Goal: Communication & Community: Share content

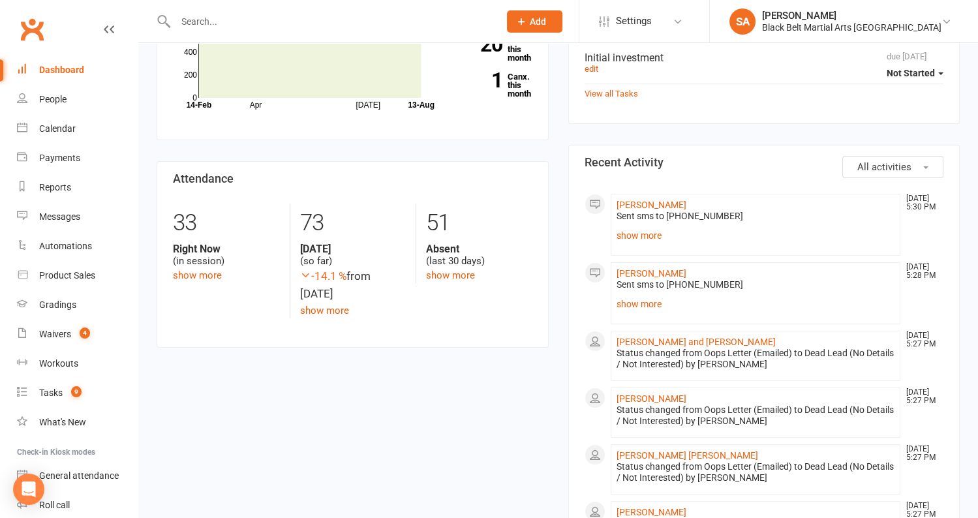
scroll to position [530, 0]
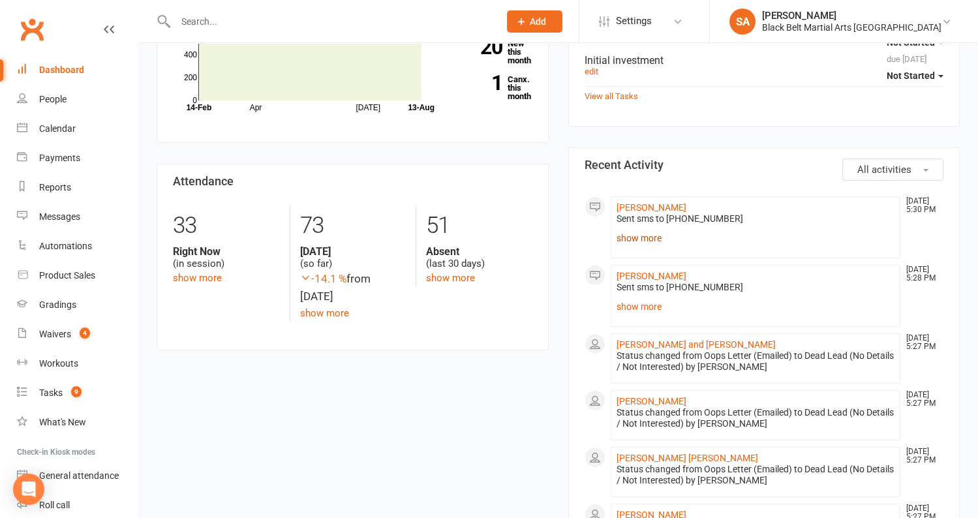
click at [626, 235] on link "show more" at bounding box center [755, 238] width 278 height 18
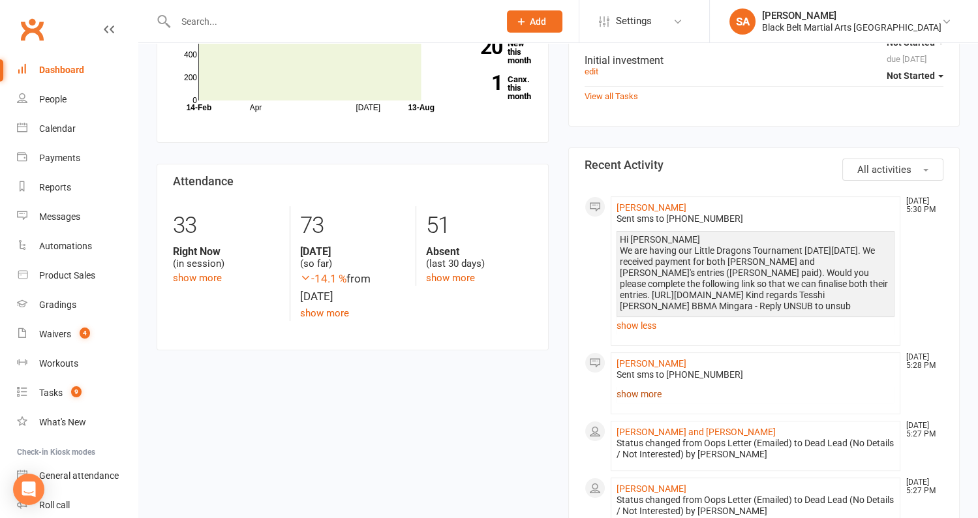
click at [633, 392] on link "show more" at bounding box center [755, 394] width 278 height 18
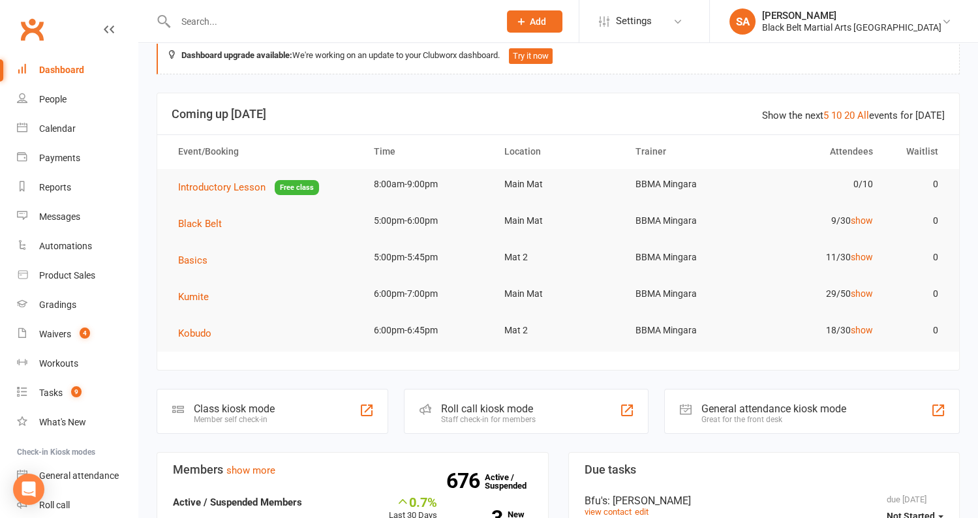
scroll to position [0, 0]
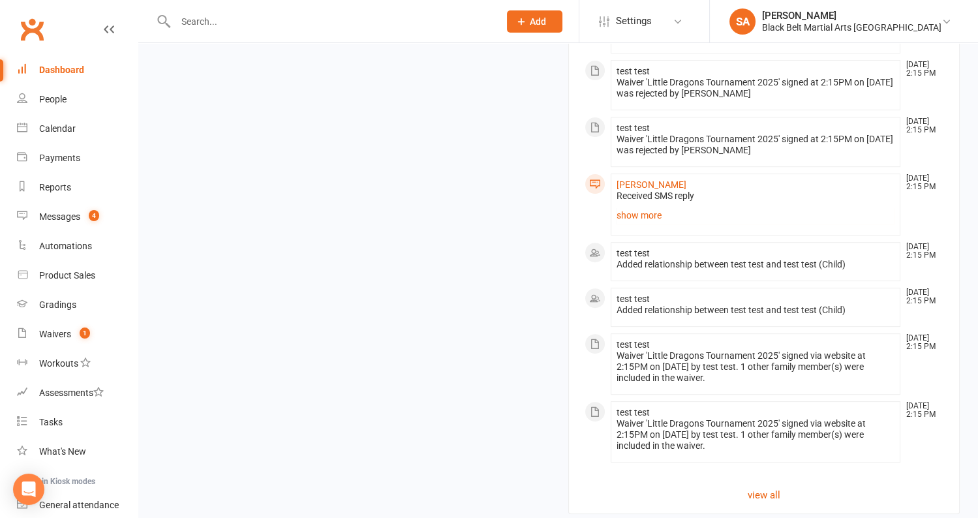
scroll to position [819, 0]
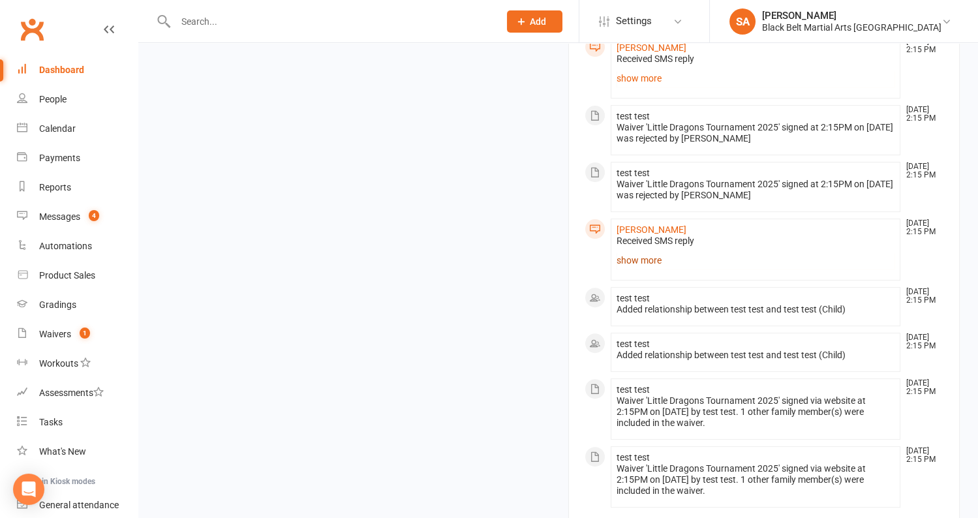
click at [625, 256] on link "show more" at bounding box center [755, 260] width 278 height 18
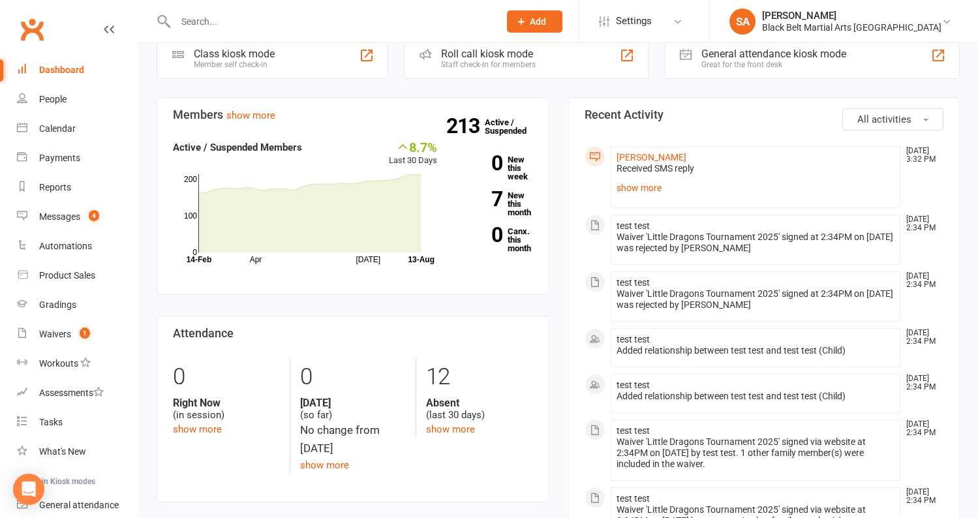
scroll to position [0, 0]
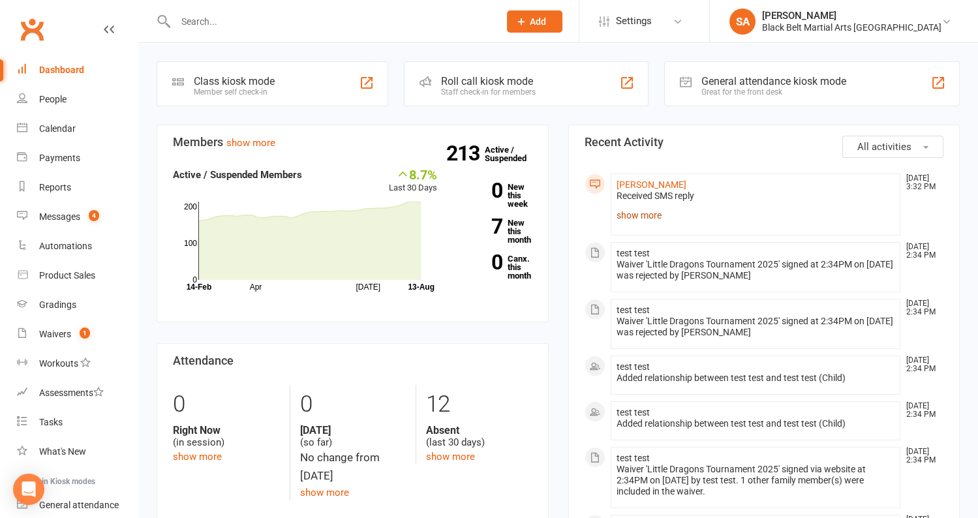
click at [620, 217] on link "show more" at bounding box center [755, 215] width 278 height 18
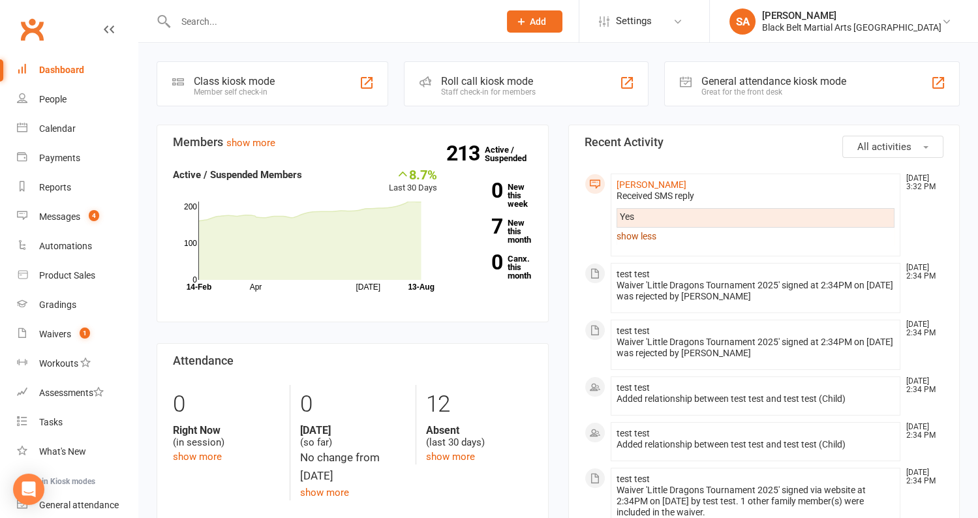
click at [650, 235] on link "show less" at bounding box center [755, 236] width 278 height 18
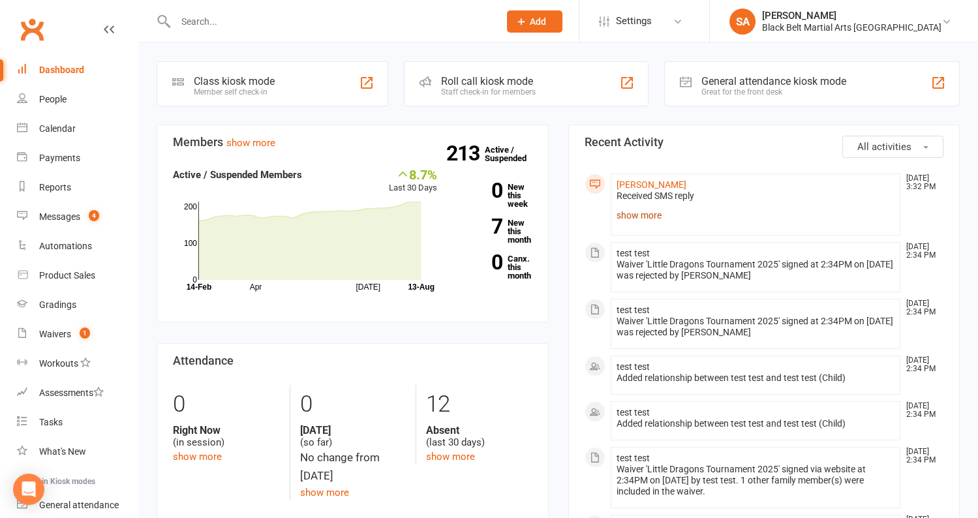
click at [629, 219] on link "show more" at bounding box center [755, 215] width 278 height 18
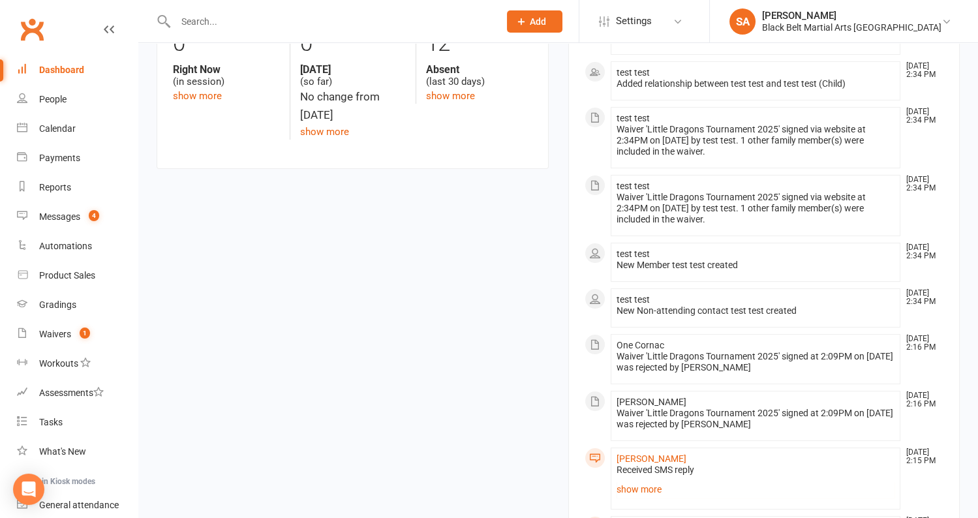
scroll to position [539, 0]
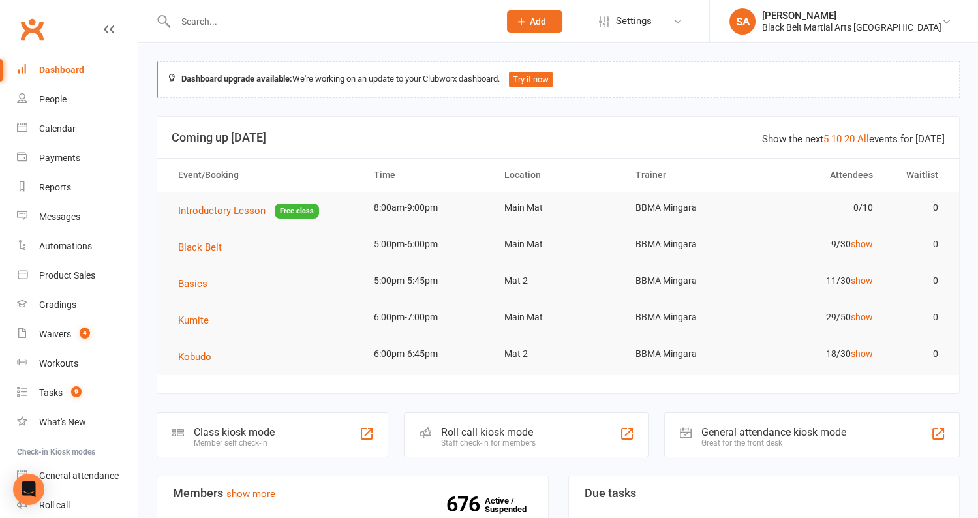
click at [237, 21] on input "text" at bounding box center [331, 21] width 318 height 18
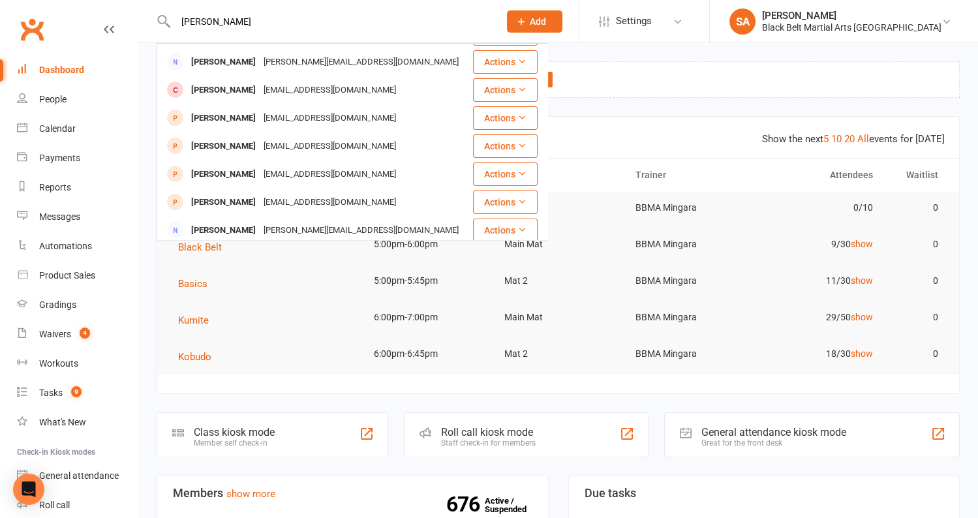
scroll to position [254, 0]
type input "Sam Al"
click at [280, 247] on div "Lauren.prince1@det.nsw.edu.au" at bounding box center [330, 256] width 140 height 19
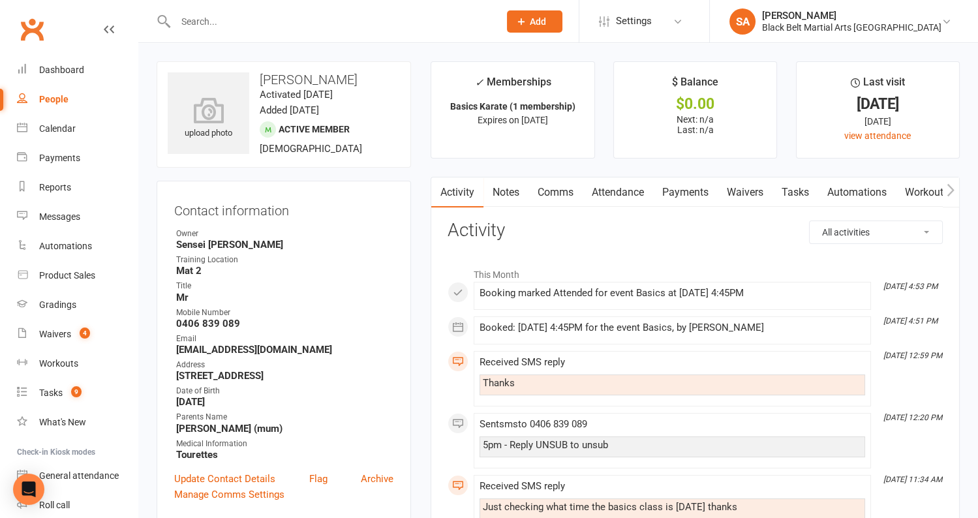
click at [553, 189] on link "Comms" at bounding box center [555, 192] width 54 height 30
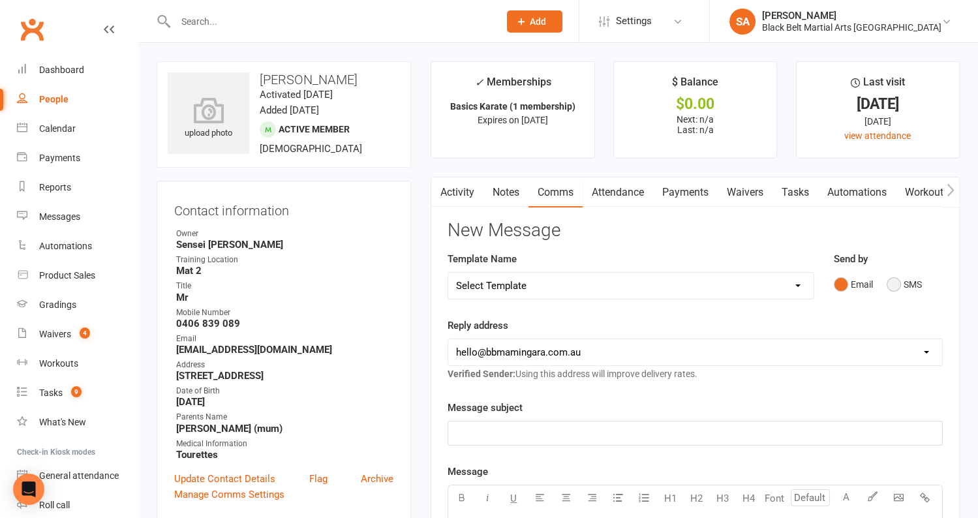
click at [895, 288] on button "SMS" at bounding box center [903, 284] width 35 height 25
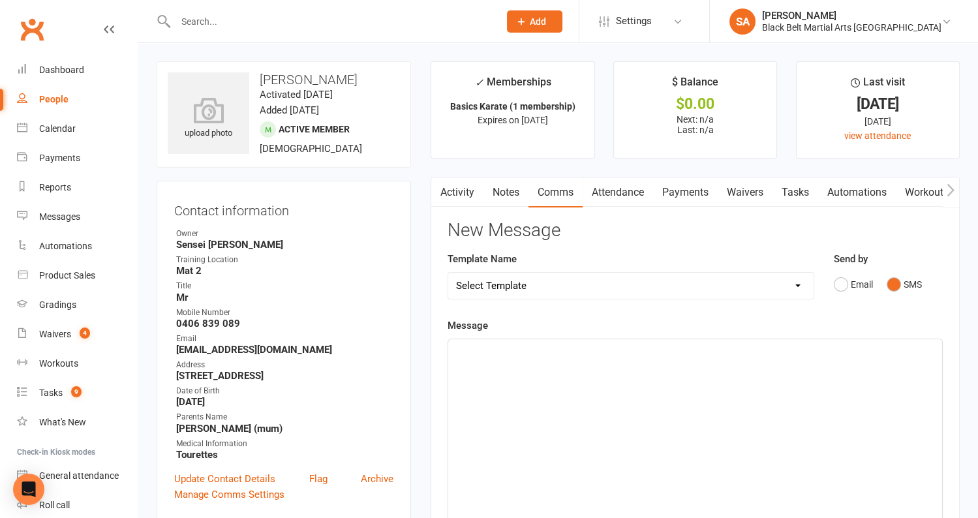
click at [564, 343] on p "﻿" at bounding box center [695, 351] width 478 height 16
click at [601, 350] on span "Hi Lauren, i tried calling regarding Sam's" at bounding box center [593, 351] width 275 height 12
click at [774, 348] on p "Hi Lauren, i tried calling regarding the conversation we had with Sam's" at bounding box center [695, 351] width 478 height 16
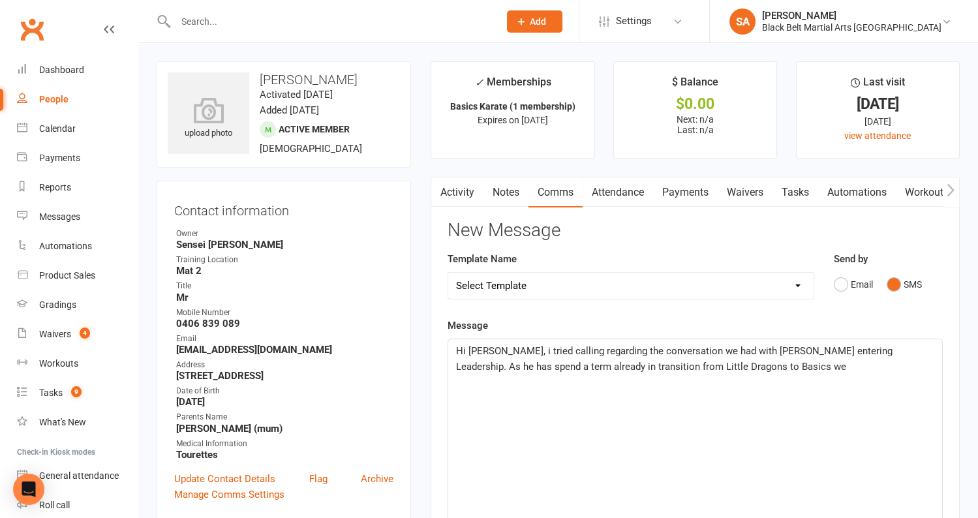
click at [895, 350] on span "Hi Lauren, i tried calling regarding the conversation we had with Sam entering …" at bounding box center [675, 358] width 439 height 27
click at [745, 366] on p "Hi Lauren, i tried calling regarding the conversation we had with Sam entering …" at bounding box center [695, 358] width 478 height 31
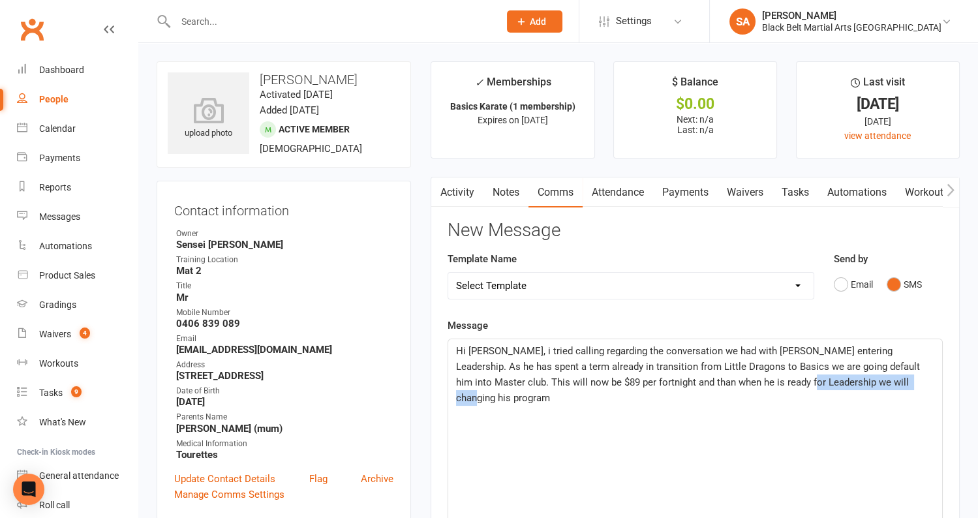
drag, startPoint x: 885, startPoint y: 378, endPoint x: 762, endPoint y: 381, distance: 122.6
click at [762, 381] on p "Hi Lauren, i tried calling regarding the conversation we had with Sam entering …" at bounding box center [695, 374] width 478 height 63
click at [554, 348] on span "Hi Lauren, i tried calling regarding the conversation we had with Sam entering …" at bounding box center [695, 374] width 478 height 59
click at [867, 349] on span "Hi Lauren, i tried calling you in regarding the conversation we had with Sam en…" at bounding box center [695, 374] width 478 height 59
click at [913, 385] on p "Hi Lauren, i tried calling you in regarding the conversation we had with Sam en…" at bounding box center [695, 374] width 478 height 63
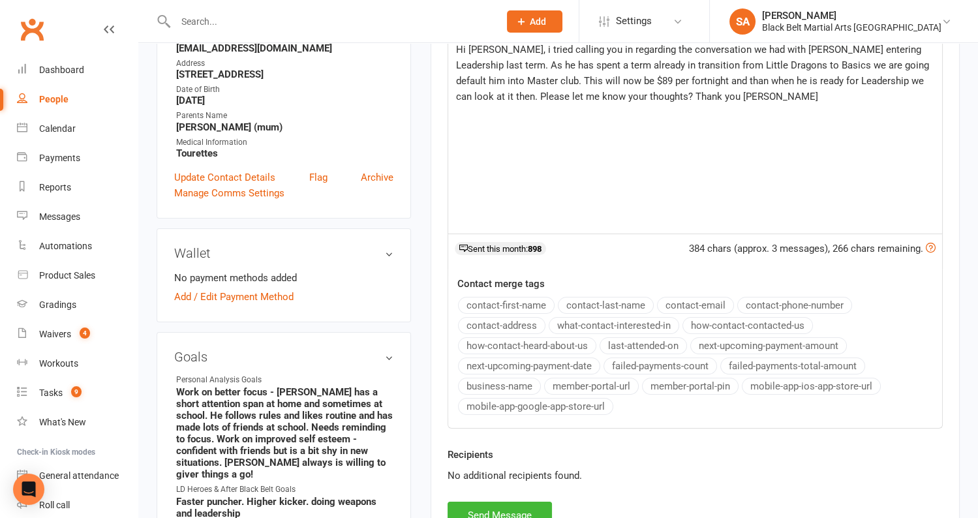
scroll to position [302, 0]
click at [475, 503] on button "Send Message" at bounding box center [499, 514] width 104 height 27
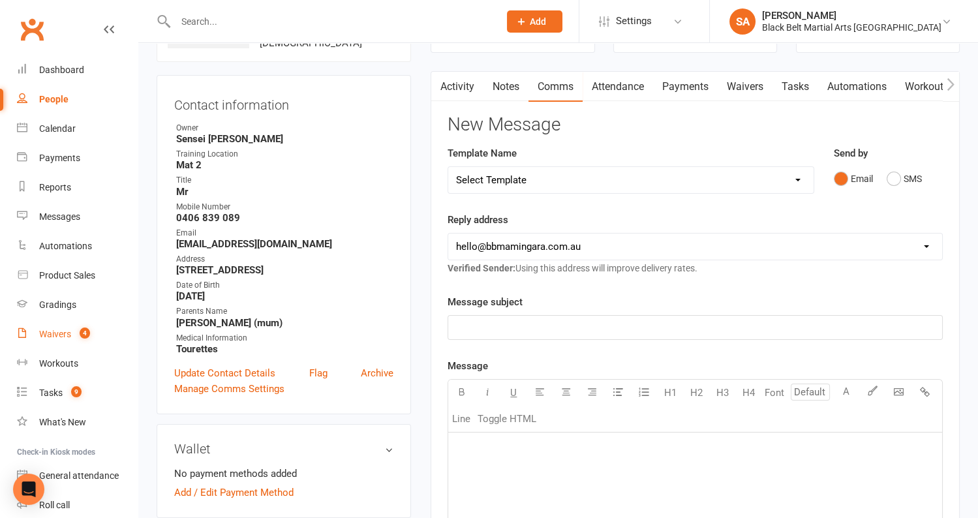
scroll to position [0, 0]
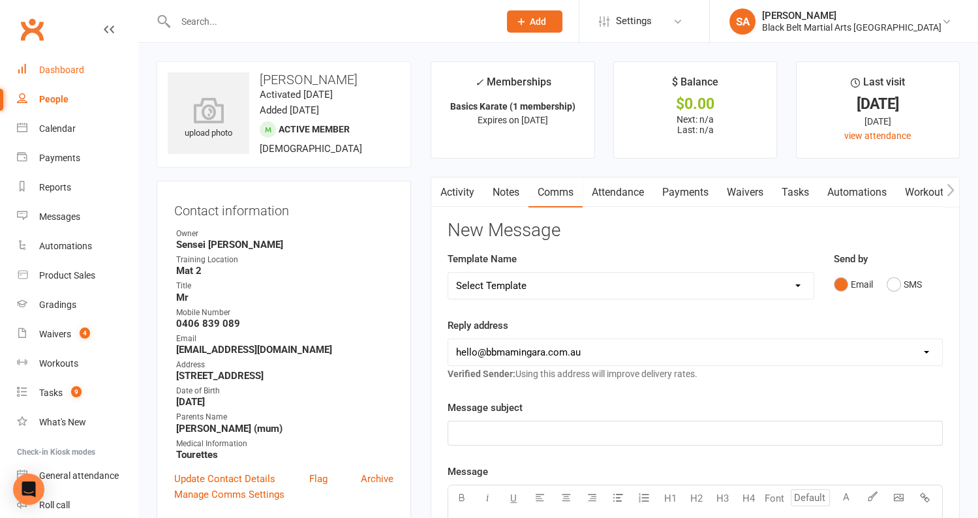
click at [76, 81] on link "Dashboard" at bounding box center [77, 69] width 121 height 29
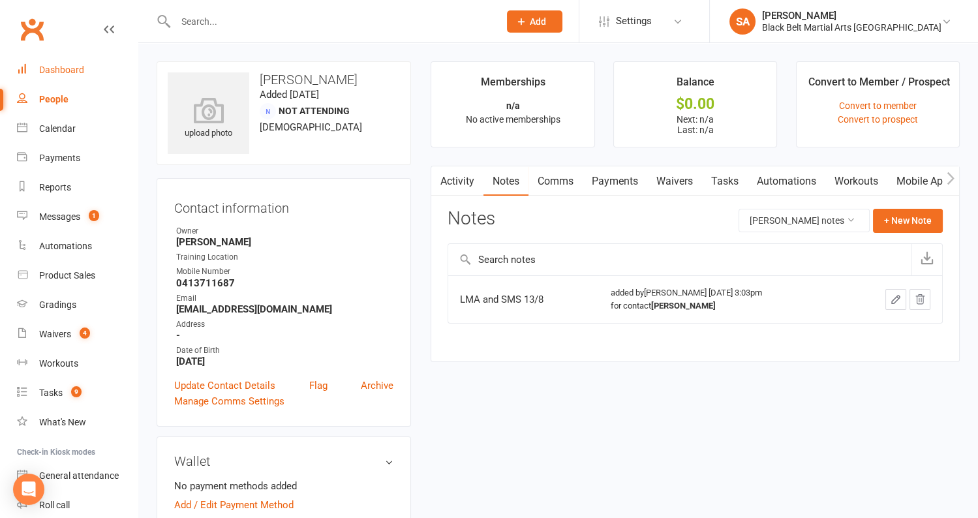
click at [70, 70] on div "Dashboard" at bounding box center [61, 70] width 45 height 10
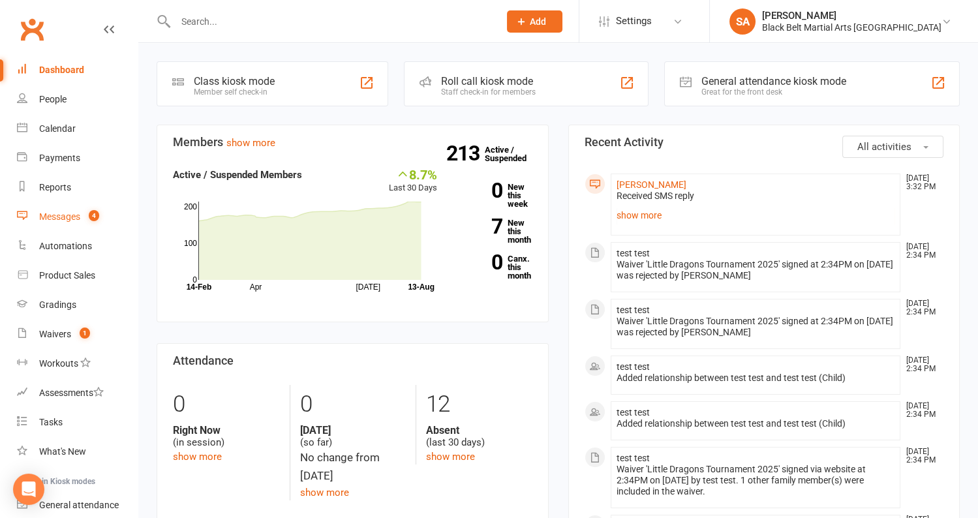
click at [57, 214] on div "Messages" at bounding box center [59, 216] width 41 height 10
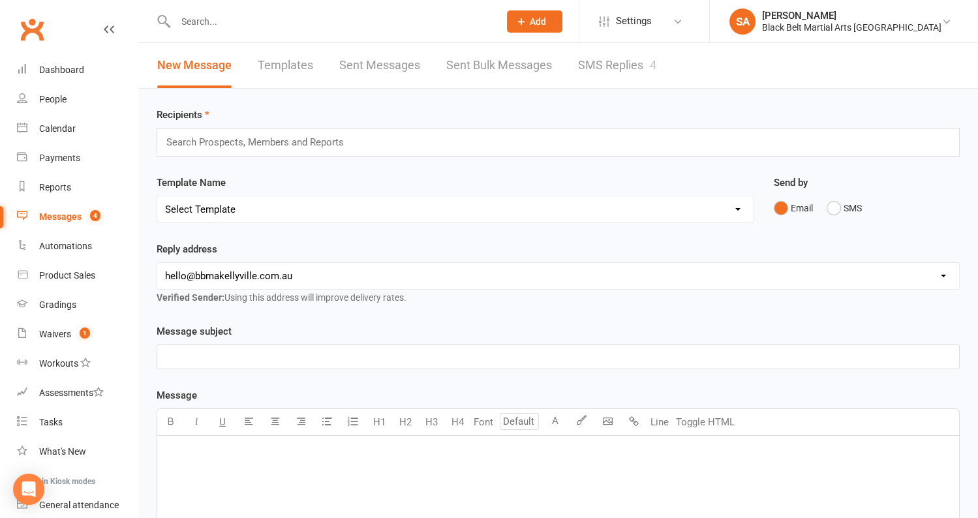
click at [629, 61] on link "SMS Replies 4" at bounding box center [617, 65] width 78 height 45
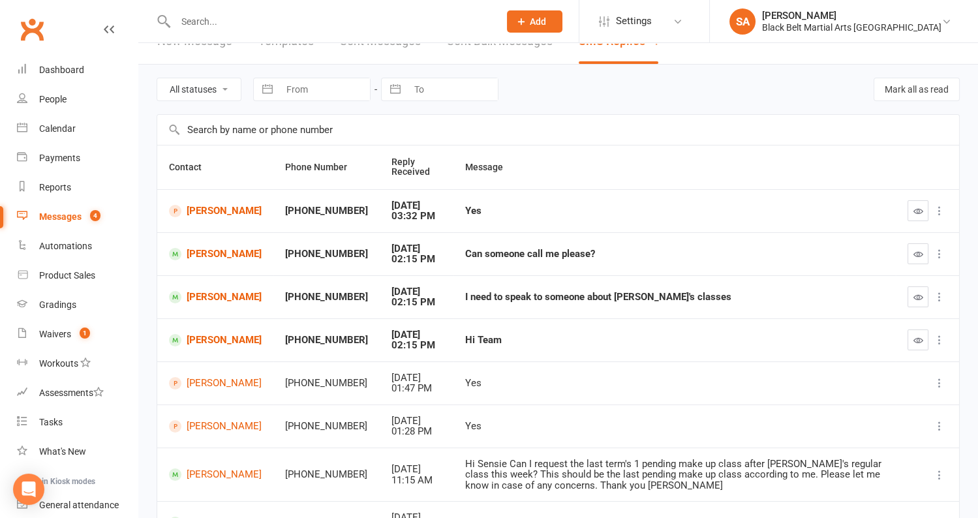
scroll to position [26, 0]
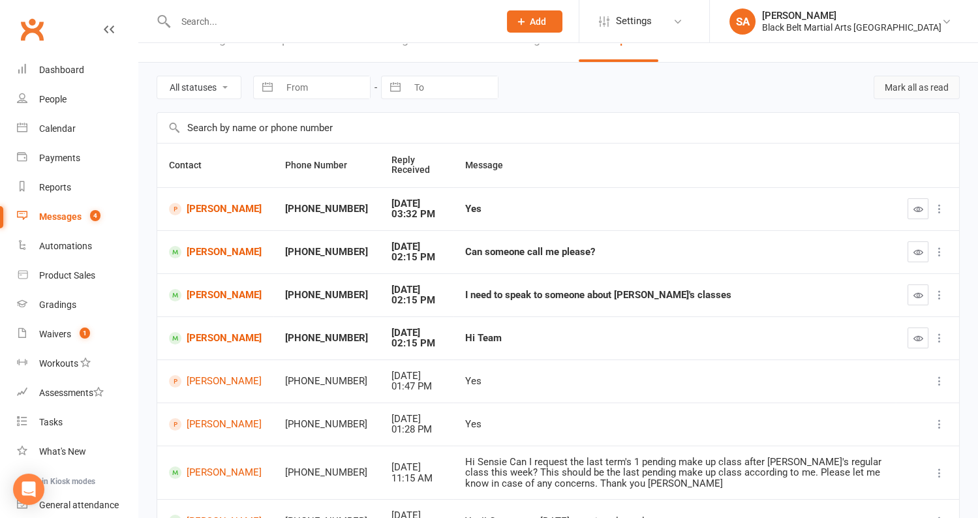
click at [940, 74] on div "All statuses Read only Unread only Navigate forward to interact with the calend…" at bounding box center [558, 88] width 803 height 50
click at [937, 79] on button "Mark all as read" at bounding box center [916, 87] width 86 height 23
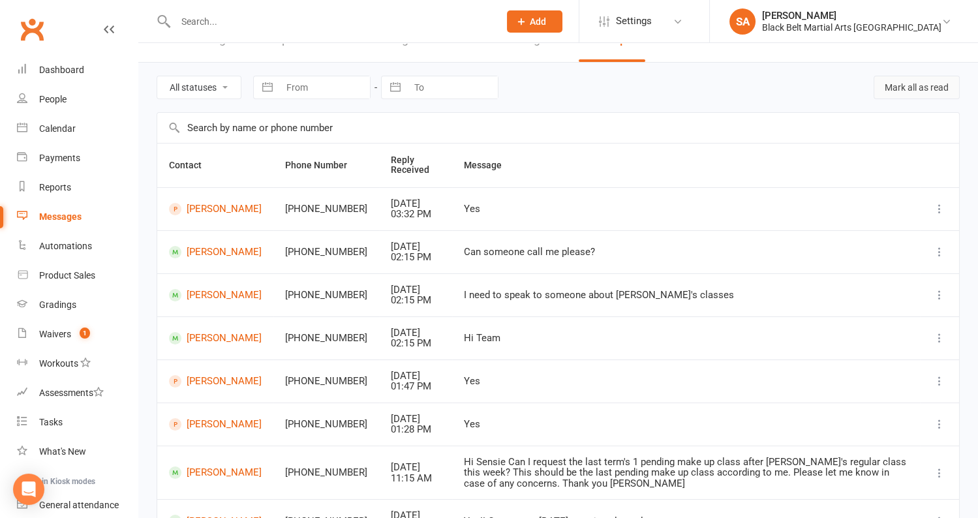
scroll to position [0, 0]
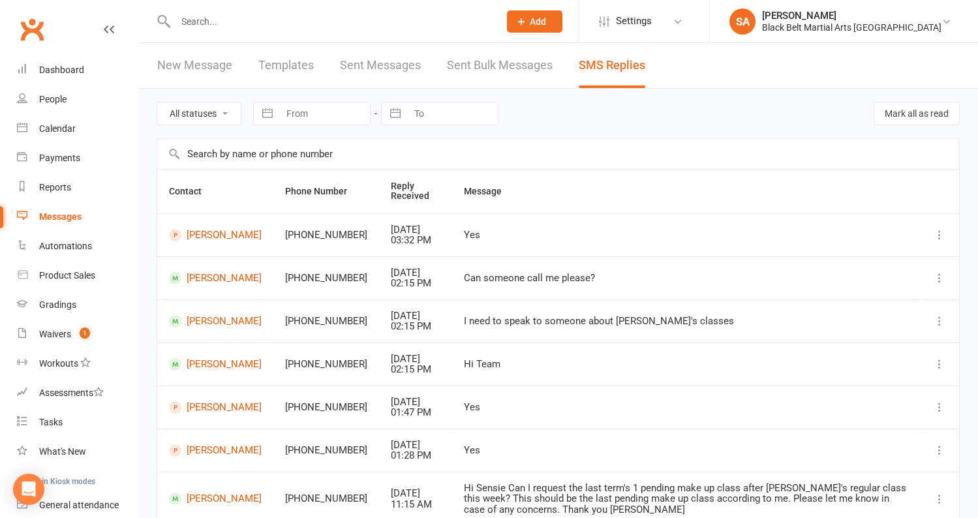
click at [196, 68] on link "New Message" at bounding box center [194, 65] width 75 height 45
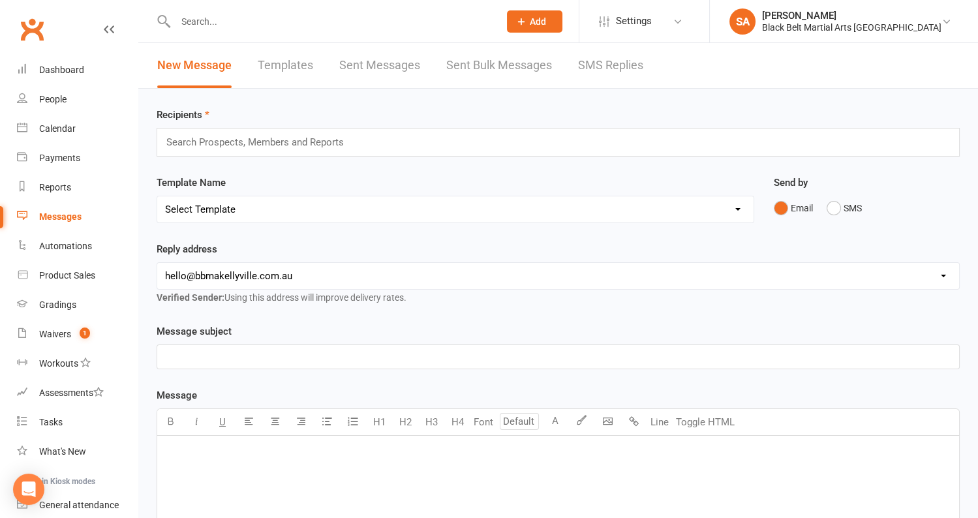
click at [283, 81] on link "Templates" at bounding box center [285, 65] width 55 height 45
select select "grid"
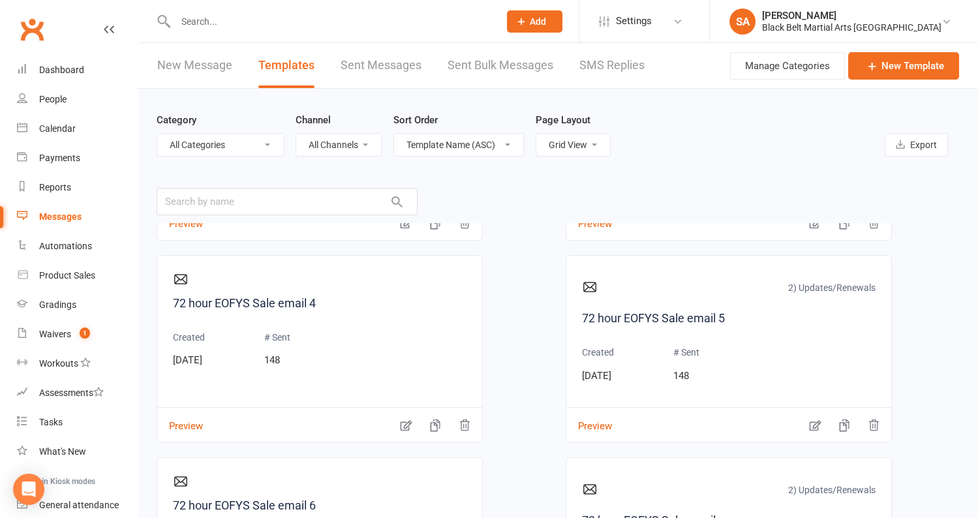
scroll to position [813, 0]
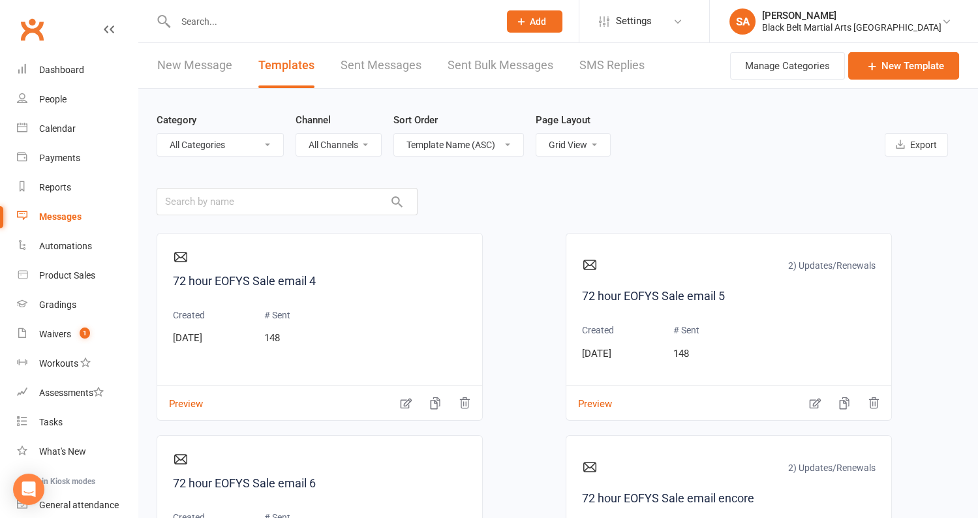
click at [258, 145] on select "All Categories (No category) 0) Other 1) Events 2) Updates/Renewals 3) Informat…" at bounding box center [220, 145] width 126 height 22
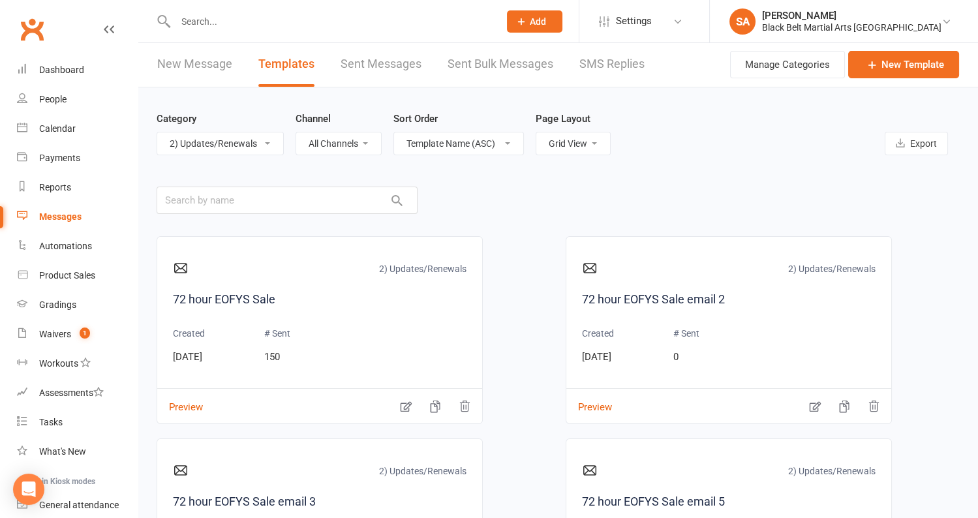
scroll to position [0, 0]
click at [271, 144] on select "All Categories (No category) 0) Other 1) Events 2) Updates/Renewals 3) Informat…" at bounding box center [220, 145] width 126 height 22
select select "9489"
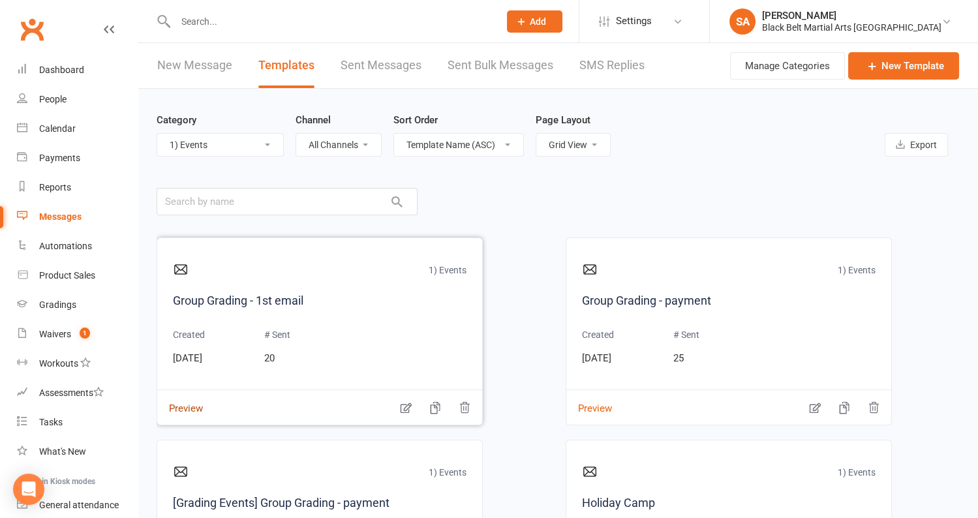
click at [181, 406] on button "Preview" at bounding box center [180, 400] width 46 height 14
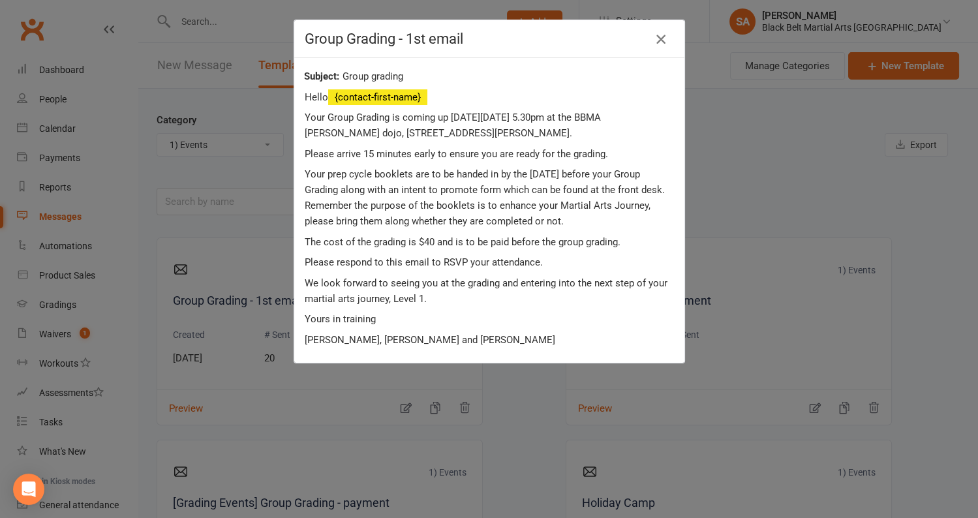
click at [659, 44] on icon "button" at bounding box center [661, 39] width 16 height 16
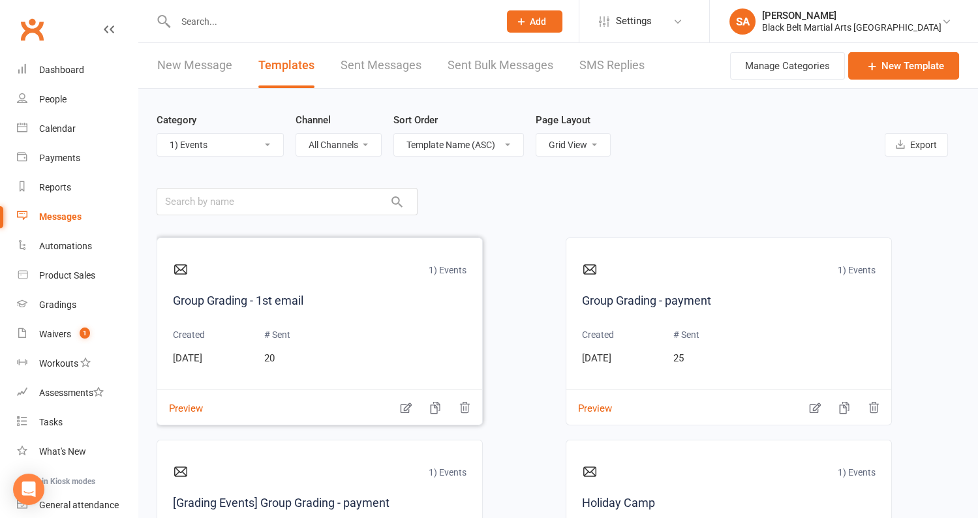
click at [398, 404] on div "Preview" at bounding box center [319, 399] width 325 height 20
click at [406, 406] on icon "button" at bounding box center [405, 407] width 13 height 13
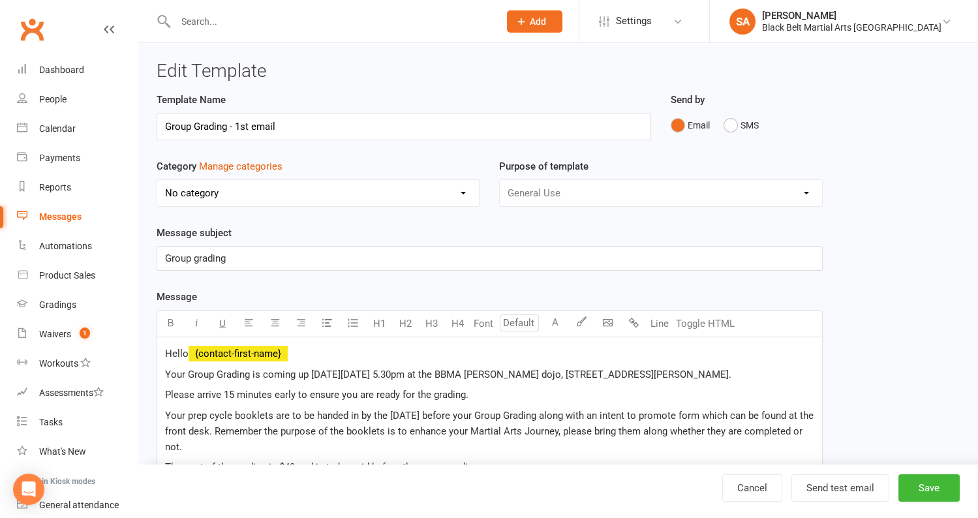
select select "9489"
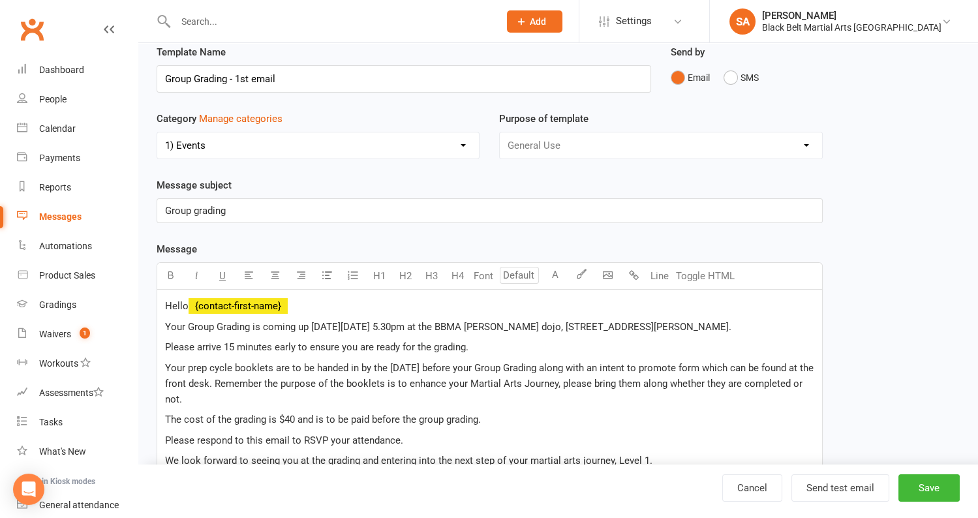
scroll to position [50, 0]
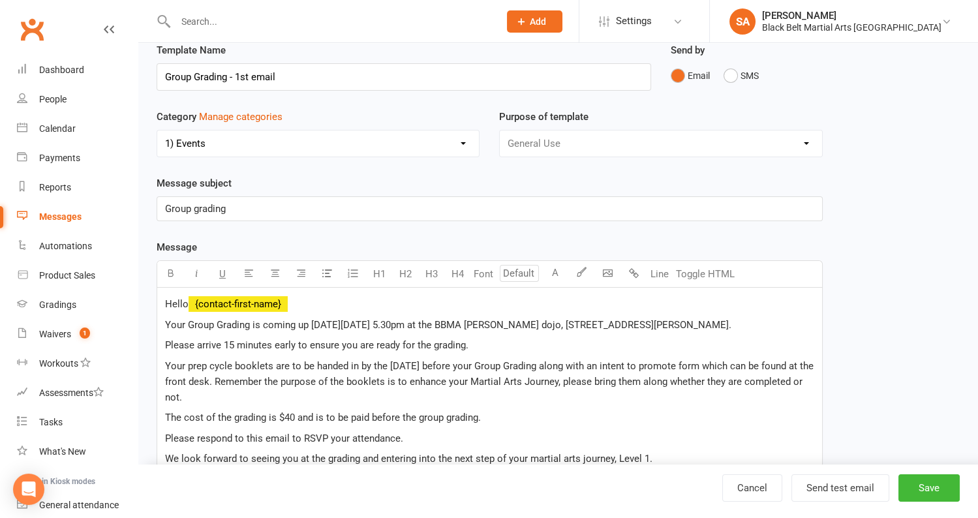
click at [356, 319] on span "Your Group Grading is coming up on Friday 6/12/24, 5.30pm at the BBMA Hornsby d…" at bounding box center [448, 325] width 566 height 12
click at [378, 320] on span "Your Group Grading is coming up on Friday 12/12/24, 5.30pm at the BBMA Hornsby …" at bounding box center [448, 325] width 566 height 12
click at [391, 324] on span "Your Group Grading is coming up on Friday 12/09/24, 5.30pm at the BBMA Hornsby …" at bounding box center [448, 325] width 566 height 12
drag, startPoint x: 432, startPoint y: 324, endPoint x: 394, endPoint y: 327, distance: 37.9
click at [394, 327] on span "Your Group Grading is coming up on Friday 12/09/25, 5.30pm at the BBMA Hornsby …" at bounding box center [448, 325] width 566 height 12
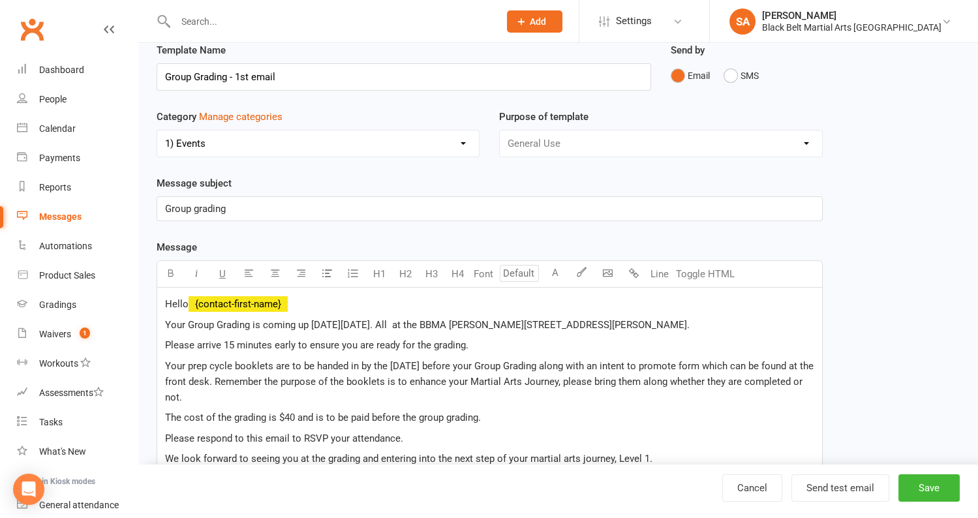
scroll to position [115, 0]
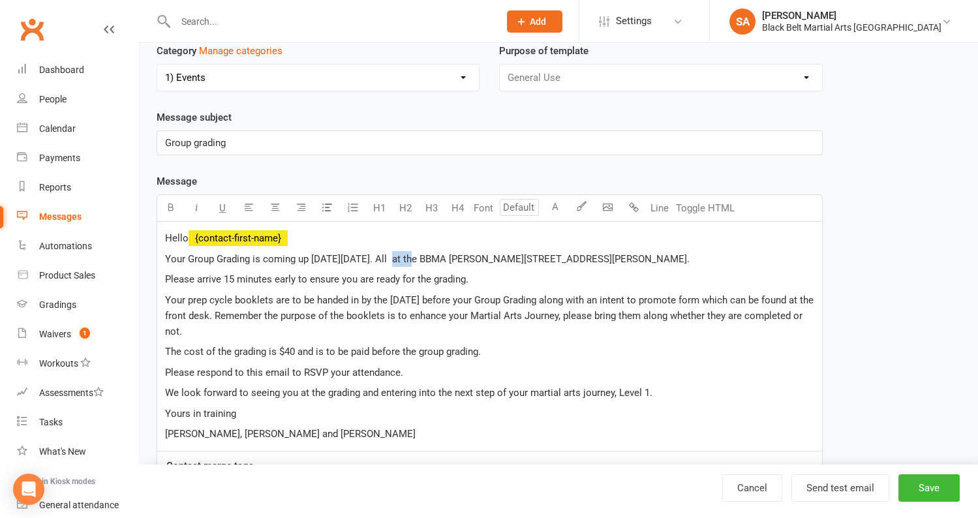
drag, startPoint x: 411, startPoint y: 255, endPoint x: 395, endPoint y: 258, distance: 15.9
click at [395, 258] on span "Your Group Grading is coming up on Friday 12/09/25. All at the BBMA Hornsby doj…" at bounding box center [427, 259] width 524 height 12
click at [402, 256] on span "Your Group Grading is coming up on Friday 12/09/25. All at the BBMA Hornsby doj…" at bounding box center [427, 259] width 524 height 12
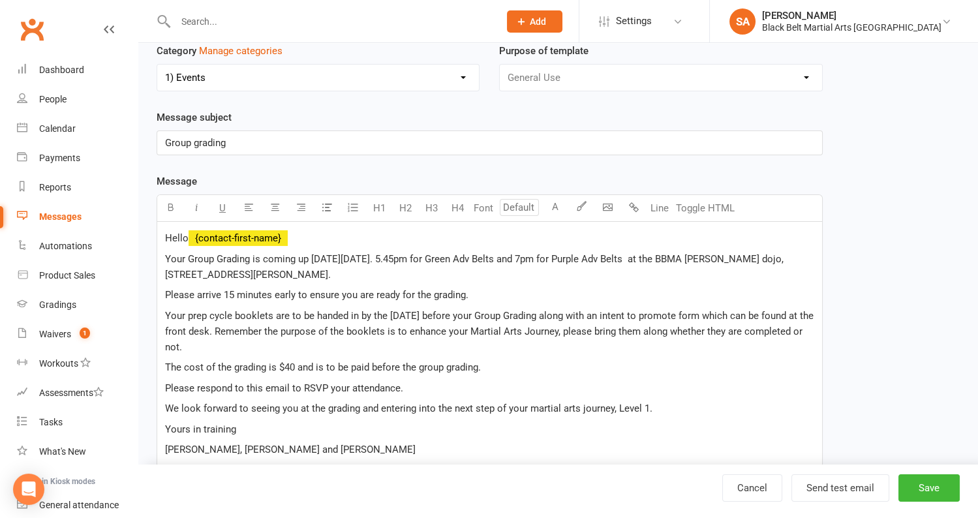
click at [449, 254] on span "Your Group Grading is coming up on Friday 12/09/25. 5.45pm for Green Adv Belts …" at bounding box center [475, 266] width 621 height 27
click at [571, 253] on span "Your Group Grading is coming up on Friday 12/09/25. 5.45pm for all Green Adv Be…" at bounding box center [482, 266] width 634 height 27
click at [588, 256] on span "Your Group Grading is coming up on Friday 12/09/25. 5.45pm for all Green Adv Be…" at bounding box center [482, 266] width 634 height 27
click at [673, 258] on span "Your Group Grading is coming up on Friday 12/09/25. 5.45pm for all Green Adv Be…" at bounding box center [488, 266] width 647 height 27
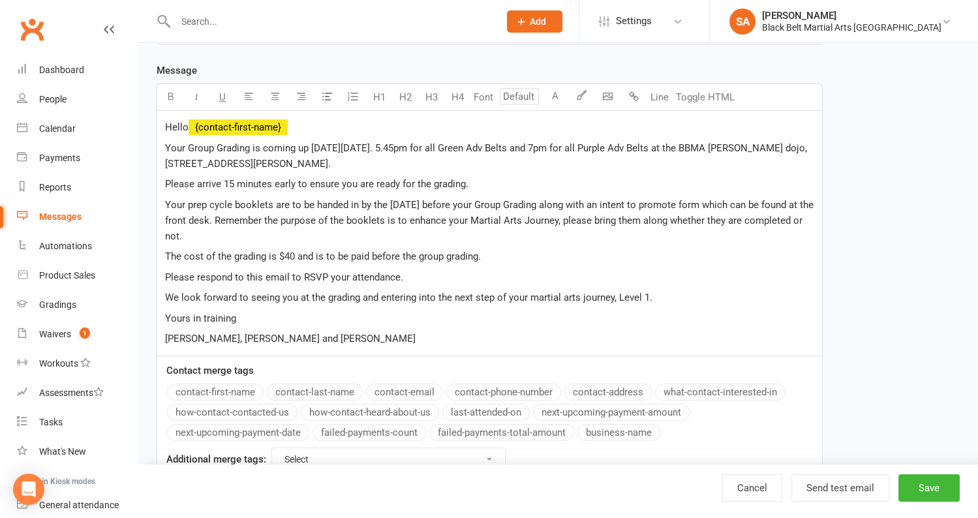
scroll to position [230, 0]
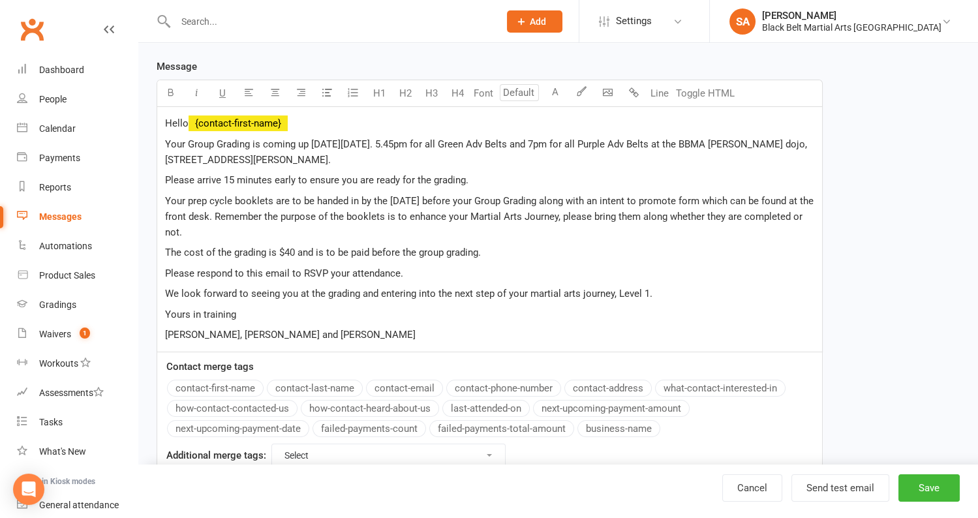
click at [645, 288] on span "We look forward to seeing you at the grading and entering into the next step of…" at bounding box center [408, 294] width 487 height 12
drag, startPoint x: 697, startPoint y: 290, endPoint x: 645, endPoint y: 290, distance: 52.2
click at [645, 290] on span "We look forward to seeing you at the grading and entering into the next step of…" at bounding box center [434, 294] width 539 height 12
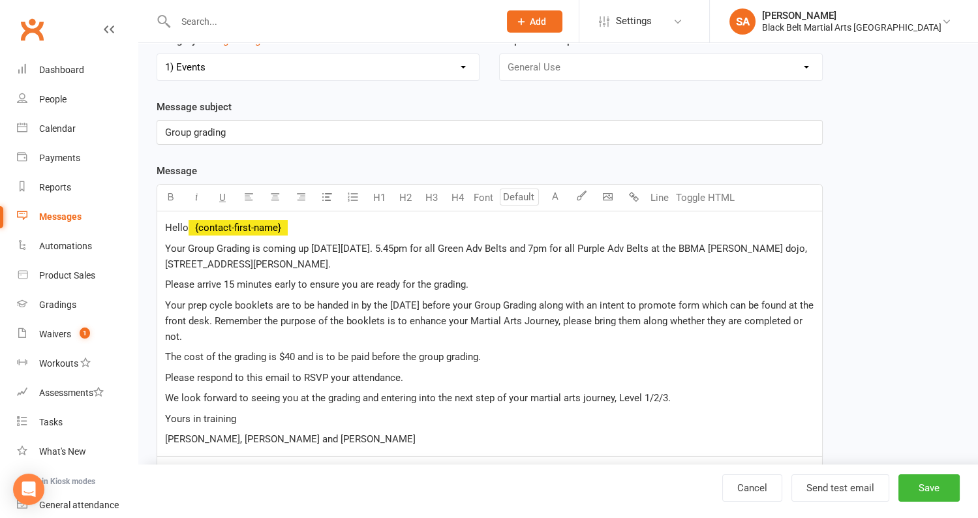
scroll to position [128, 0]
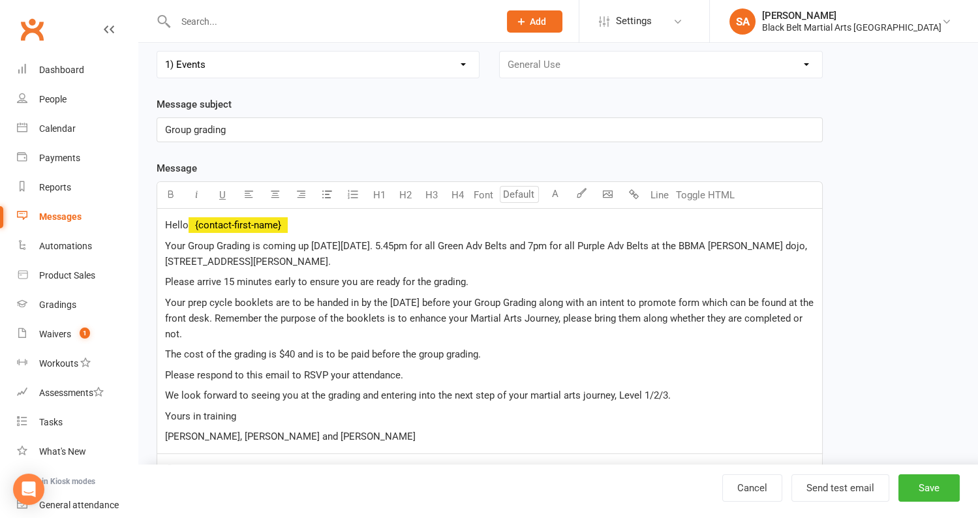
click at [243, 126] on p "Group grading" at bounding box center [489, 130] width 649 height 16
click at [199, 125] on span "Group grading" at bounding box center [195, 130] width 61 height 12
click at [258, 132] on p "Group Grading" at bounding box center [489, 130] width 649 height 16
click at [230, 128] on span "Group Grading Friday" at bounding box center [212, 130] width 94 height 12
click at [278, 127] on p "Group Grading - Friday" at bounding box center [489, 130] width 649 height 16
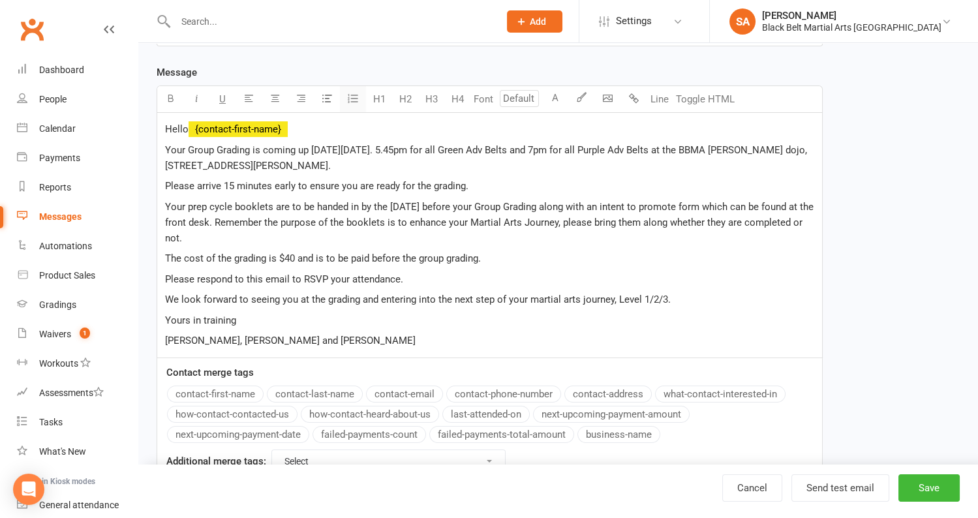
scroll to position [242, 0]
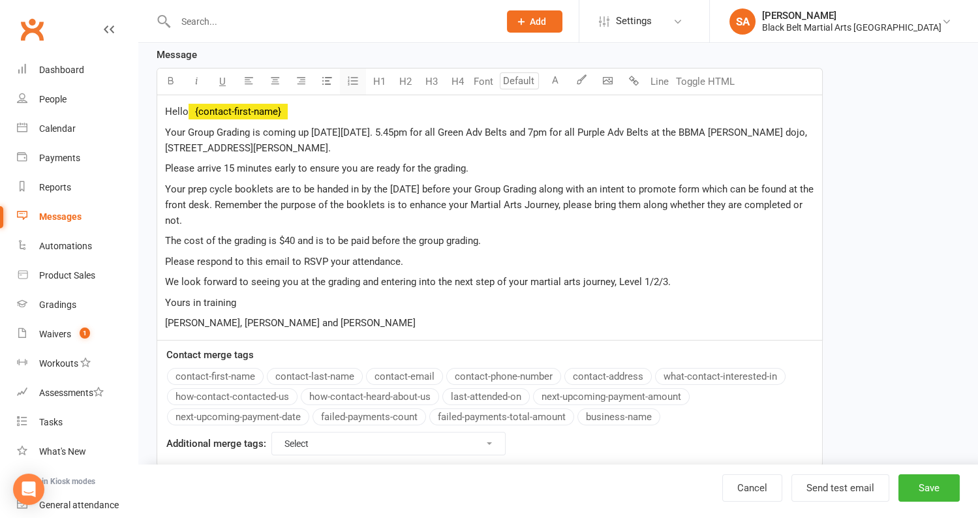
click at [363, 320] on span "Sensei Pauline, Sensie Adrian and Sensei Anthony" at bounding box center [290, 323] width 250 height 12
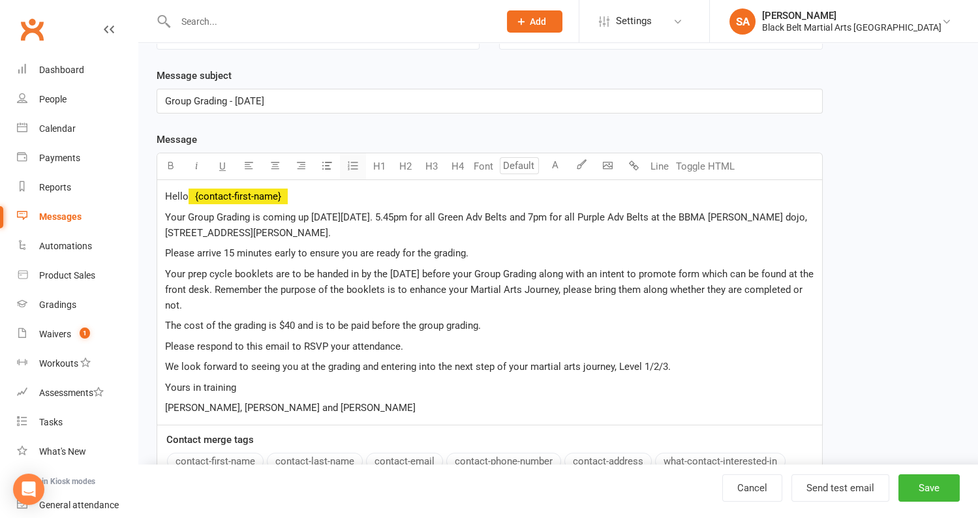
scroll to position [160, 0]
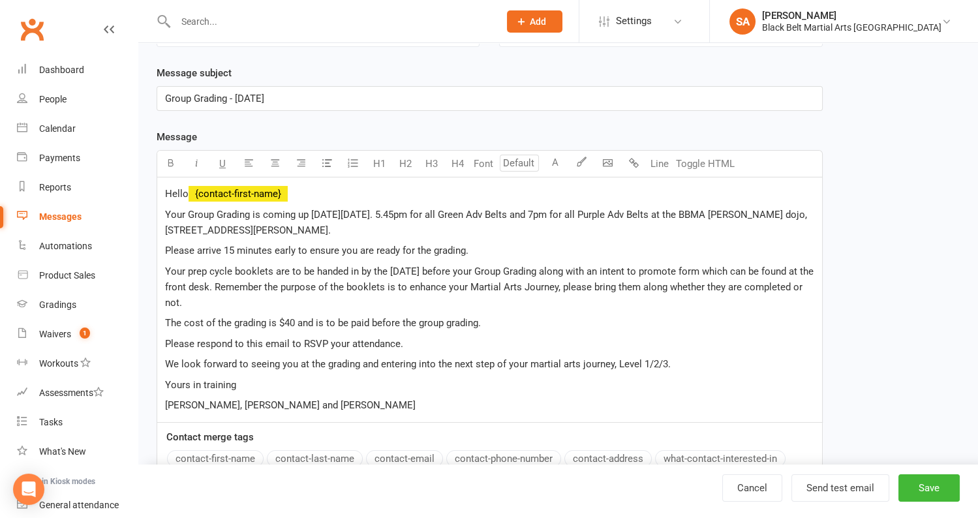
click at [507, 212] on span "Your Group Grading is coming up on Friday 12/09/25. 5.45pm for all Green Adv Be…" at bounding box center [487, 222] width 644 height 27
click at [674, 213] on span "Your Group Grading is coming up on Friday 12/09/25. 5.45pm for all Green Advanc…" at bounding box center [488, 222] width 646 height 27
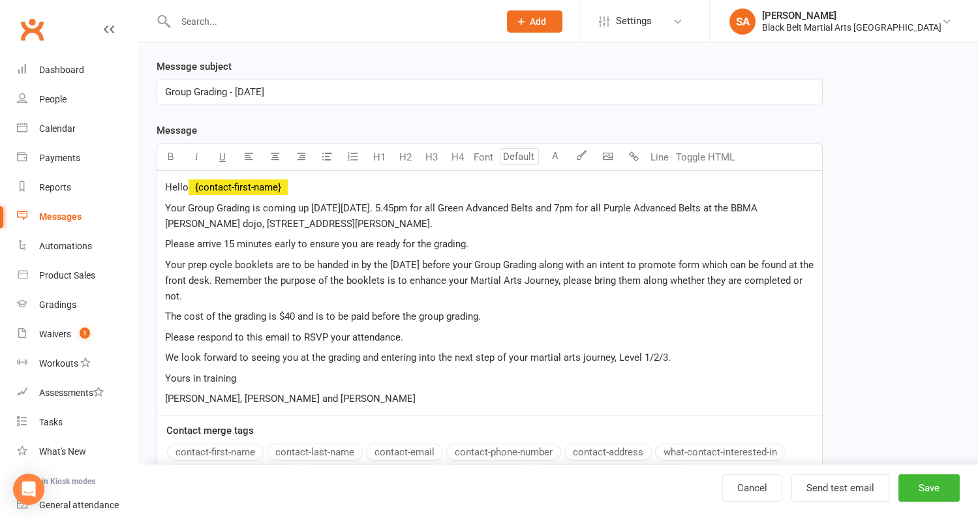
click at [192, 261] on span "Your prep cycle booklets are to be handed in by the Friday before your Group Gr…" at bounding box center [490, 280] width 651 height 43
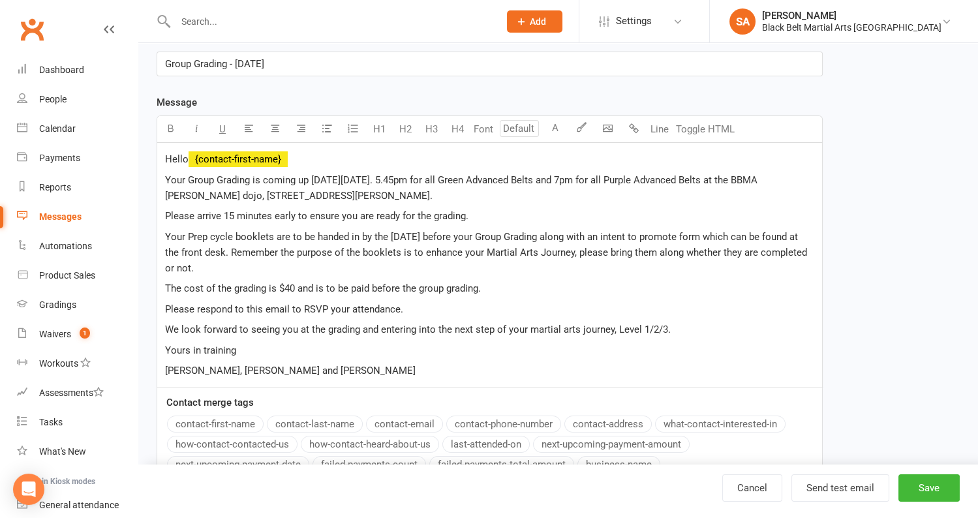
scroll to position [199, 0]
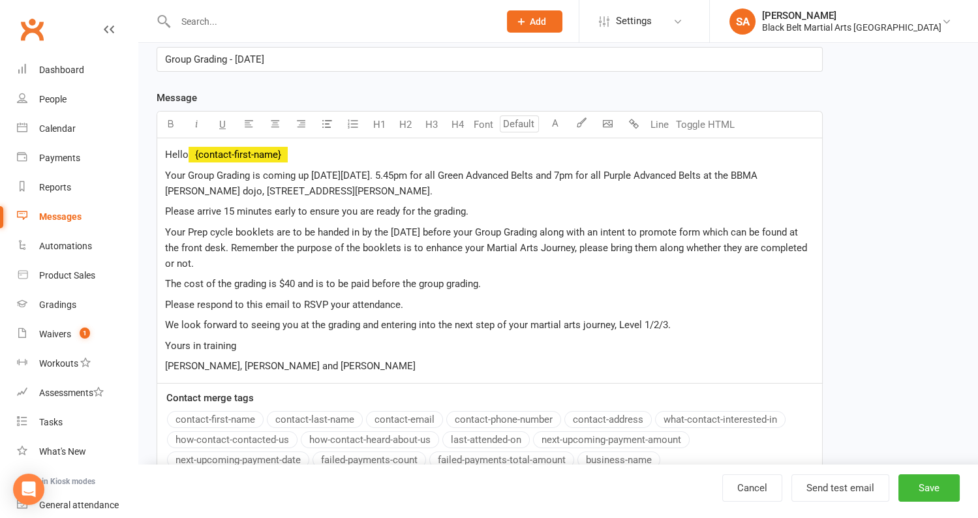
click at [182, 321] on span "We look forward to seeing you at the grading and entering into the next step of…" at bounding box center [417, 325] width 505 height 12
click at [260, 365] on span "Sensei Pauline, Sensie Adrian and Sensei Anthony" at bounding box center [290, 366] width 250 height 12
click at [181, 320] on span "We look forward to seeing you at the grading and entering into the next step of…" at bounding box center [417, 325] width 505 height 12
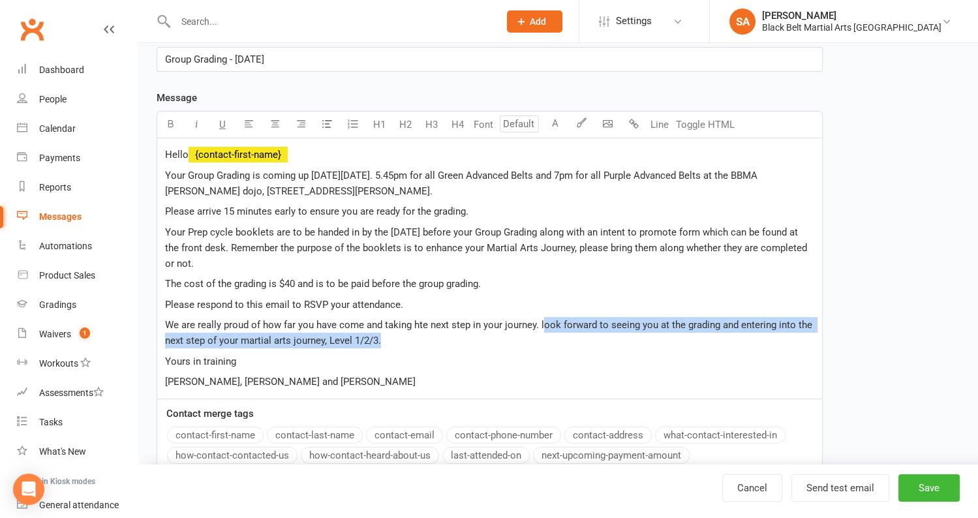
drag, startPoint x: 543, startPoint y: 321, endPoint x: 646, endPoint y: 344, distance: 105.5
click at [646, 344] on p "We are really proud of how far you have come and taking hte next step in your j…" at bounding box center [489, 332] width 649 height 31
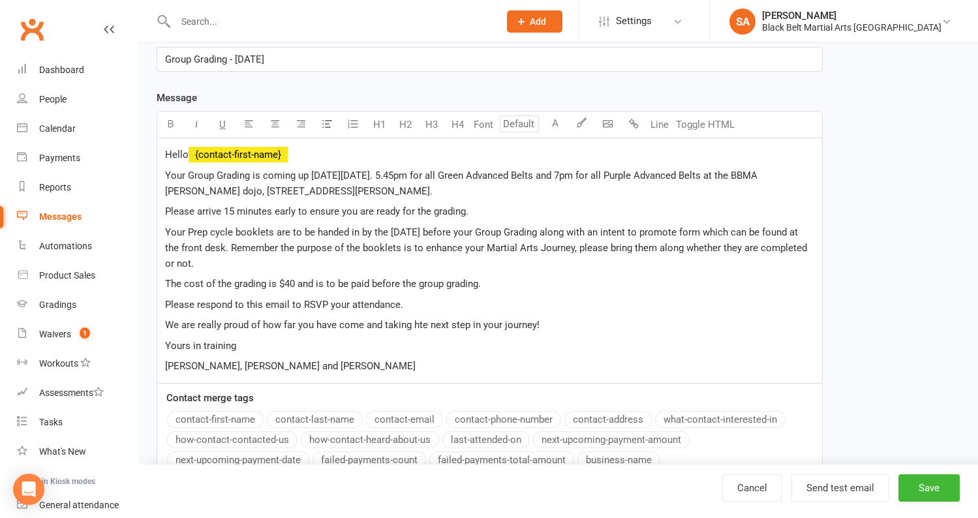
click at [428, 320] on span "We are really proud of how far you have come and taking hte next step in your j…" at bounding box center [352, 325] width 374 height 12
click at [923, 489] on button "Save" at bounding box center [928, 487] width 61 height 27
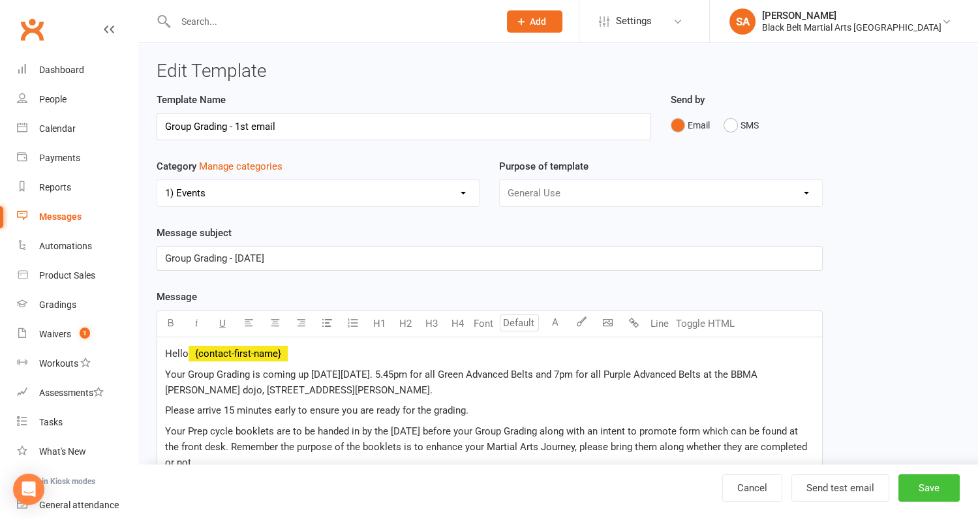
select select "grid"
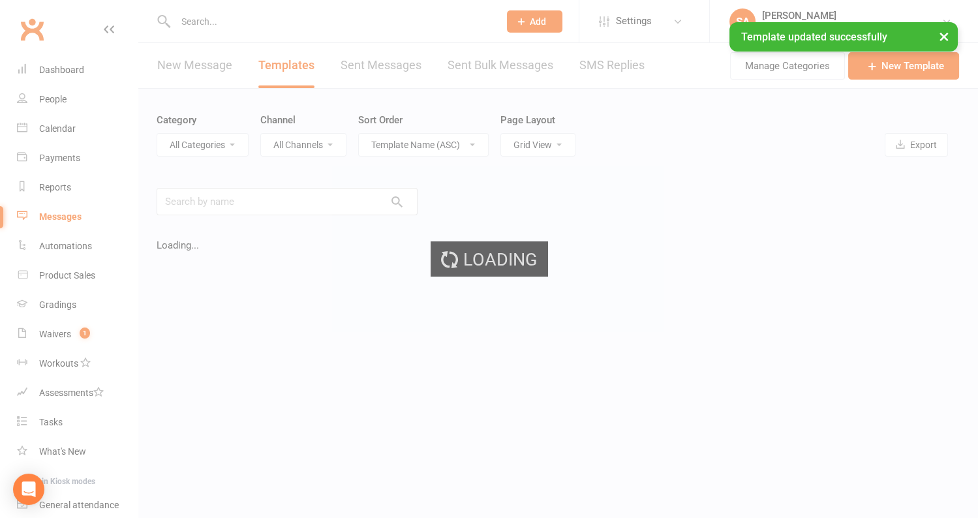
select select "9489"
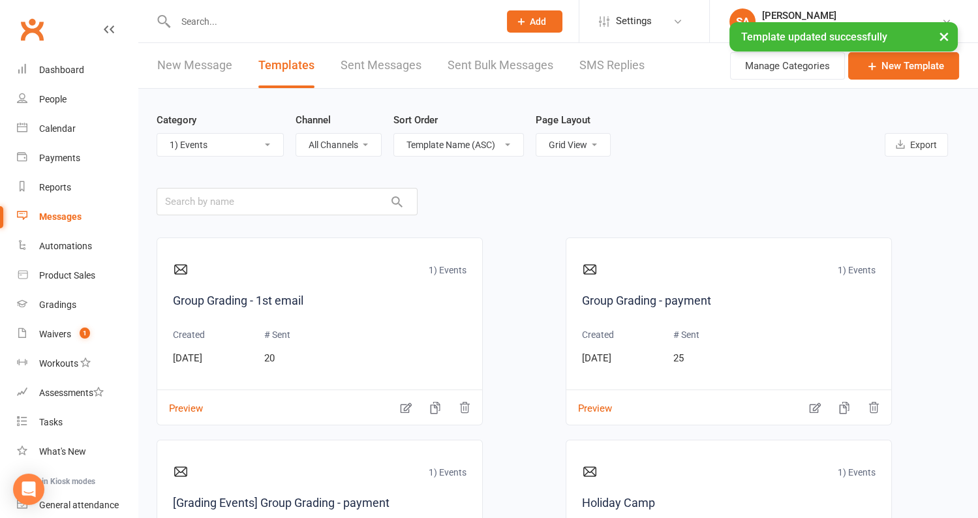
click at [188, 68] on link "New Message" at bounding box center [194, 65] width 75 height 45
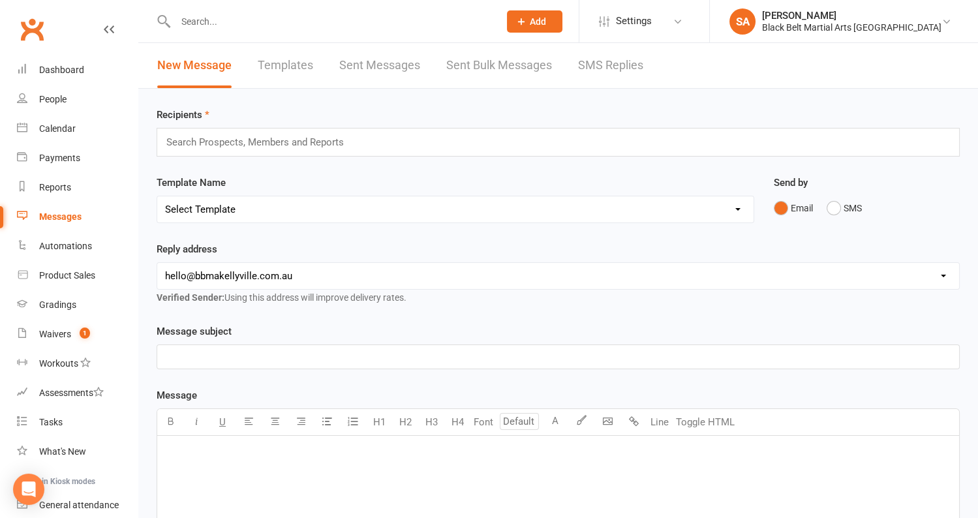
click at [700, 207] on select "Select Template [SMS] Bank account details [SMS] Booth follow up [Email] Cancel…" at bounding box center [455, 209] width 596 height 26
select select "5"
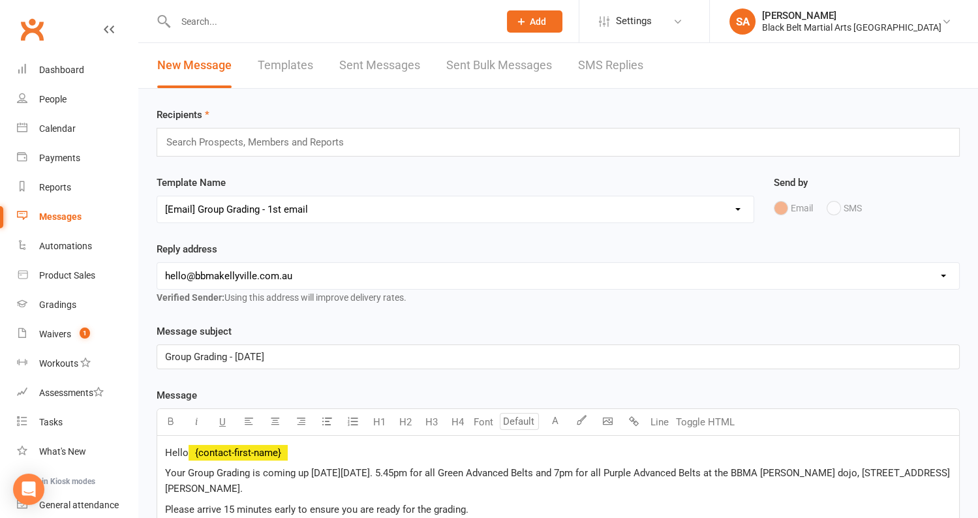
click at [449, 140] on div "Search Prospects, Members and Reports" at bounding box center [558, 142] width 803 height 29
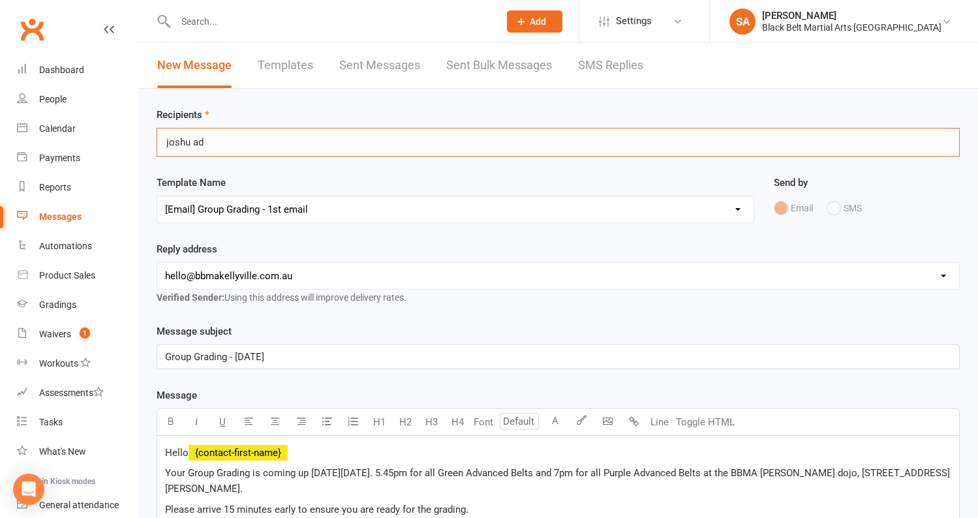
click at [191, 142] on input "joshu ad" at bounding box center [187, 142] width 44 height 17
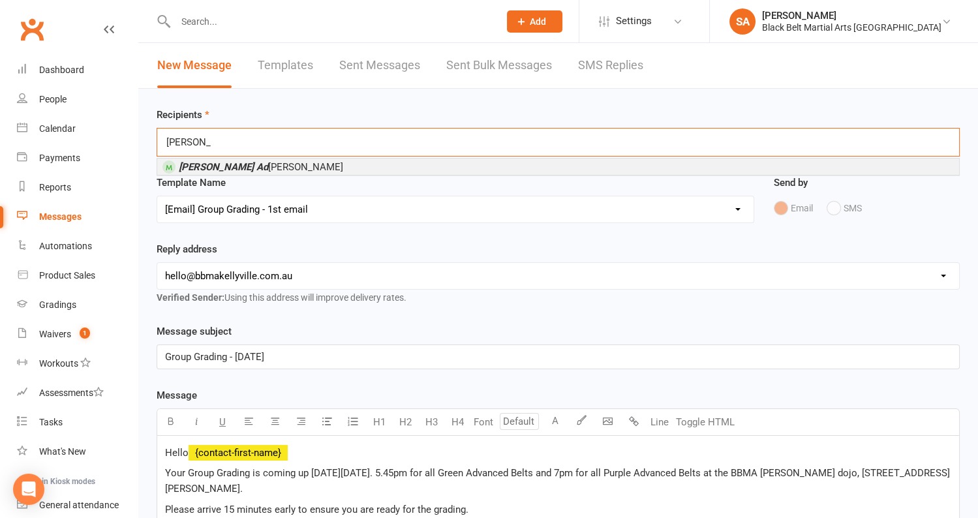
type input "joshua ad"
click at [211, 161] on em "Joshua Ad" at bounding box center [223, 167] width 89 height 12
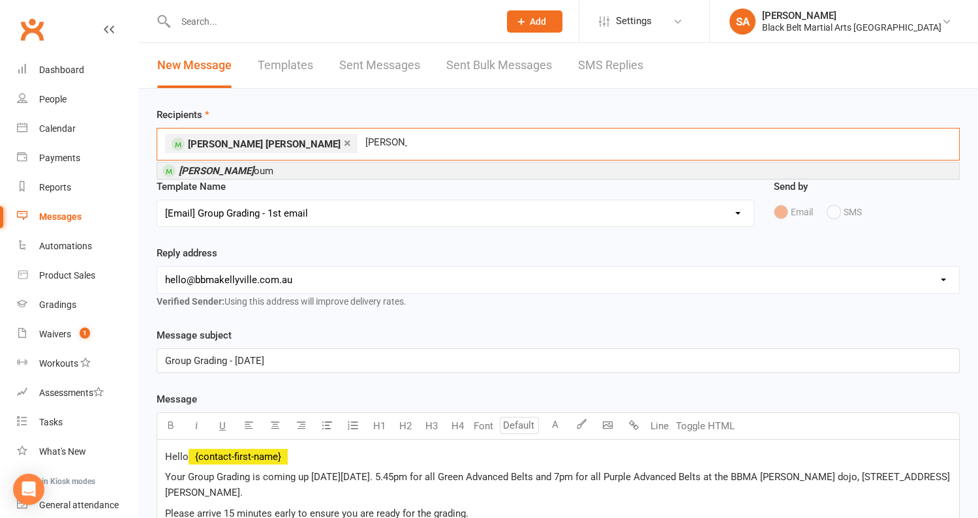
type input "abel sey"
click at [263, 167] on li "Abel Sey oum" at bounding box center [557, 170] width 801 height 16
type input "jasper ha"
click at [257, 166] on li "Jasper Ha ll" at bounding box center [557, 170] width 801 height 16
type input "aarika bas"
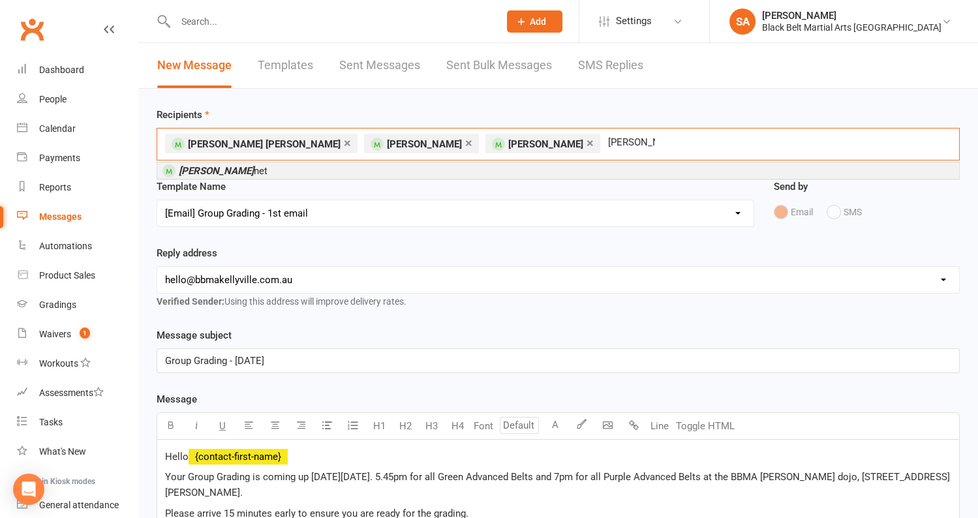
click at [249, 169] on li "Aarika Bas net" at bounding box center [557, 170] width 801 height 16
type input "abhay"
click at [373, 166] on li "Abhay Sewdayal" at bounding box center [557, 170] width 801 height 16
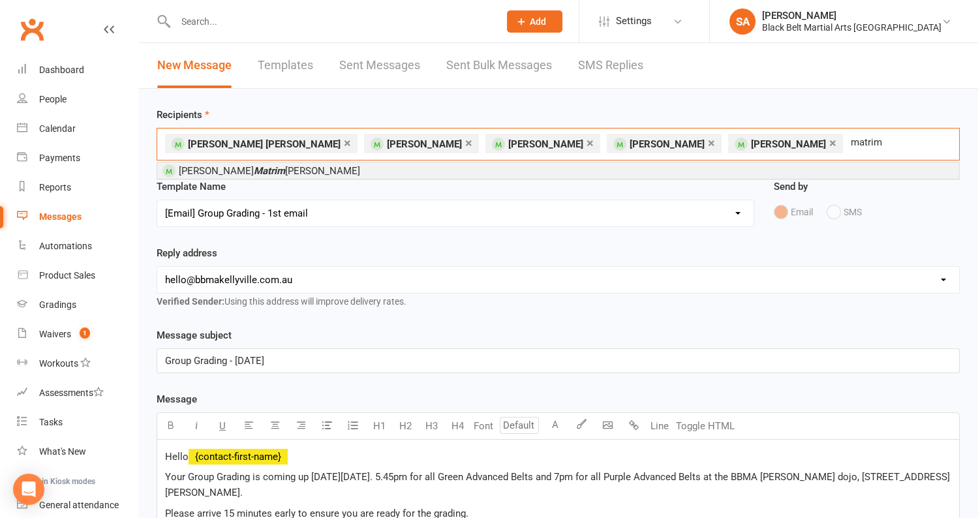
type input "matrim"
click at [393, 164] on li "Francis Matrim Bautista" at bounding box center [557, 170] width 801 height 16
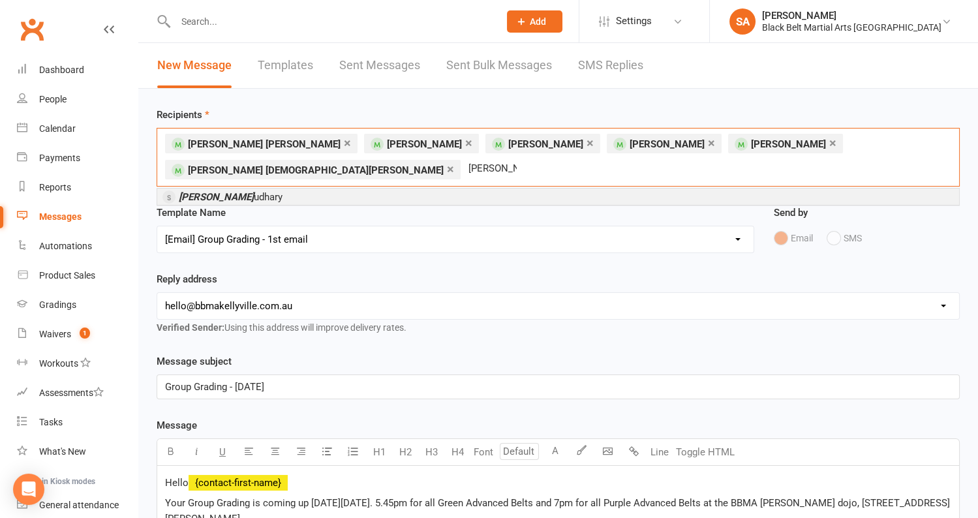
type input "atharv cha"
click at [359, 188] on li "Atharv Cha udhary" at bounding box center [557, 196] width 801 height 16
type input "dean rod"
click at [357, 192] on li "Dean Rod gers" at bounding box center [557, 196] width 801 height 16
type input "aarya van"
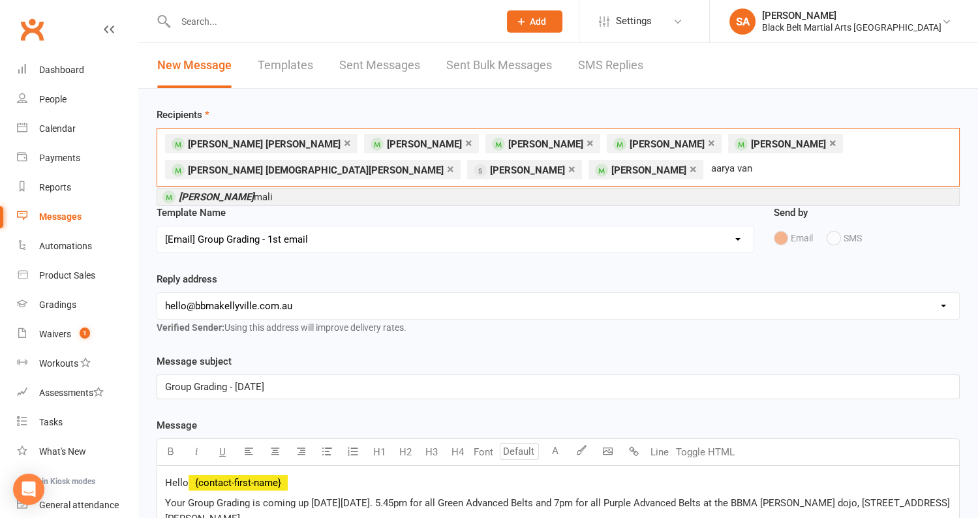
click at [342, 196] on li "Aarya Van mali" at bounding box center [557, 196] width 801 height 16
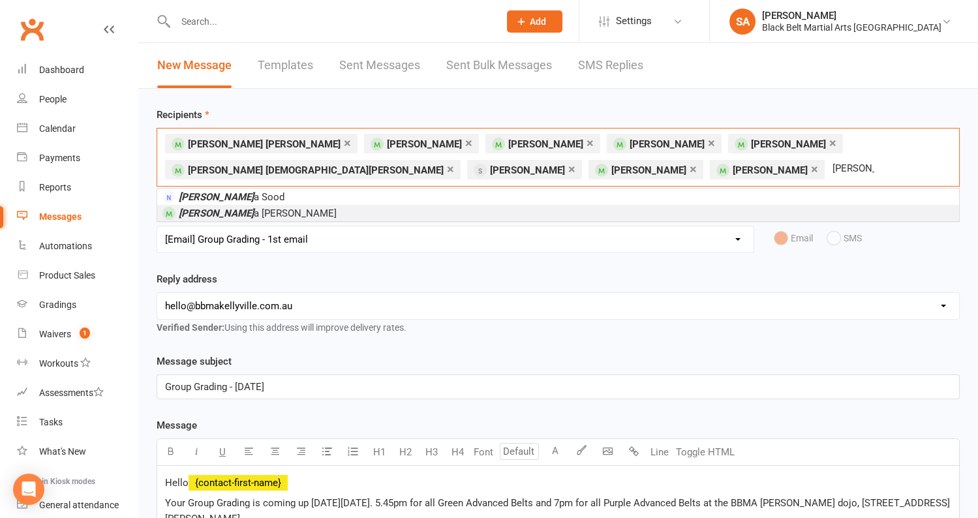
type input "nikit"
click at [316, 213] on li "Nikit a Sonawane" at bounding box center [557, 213] width 801 height 16
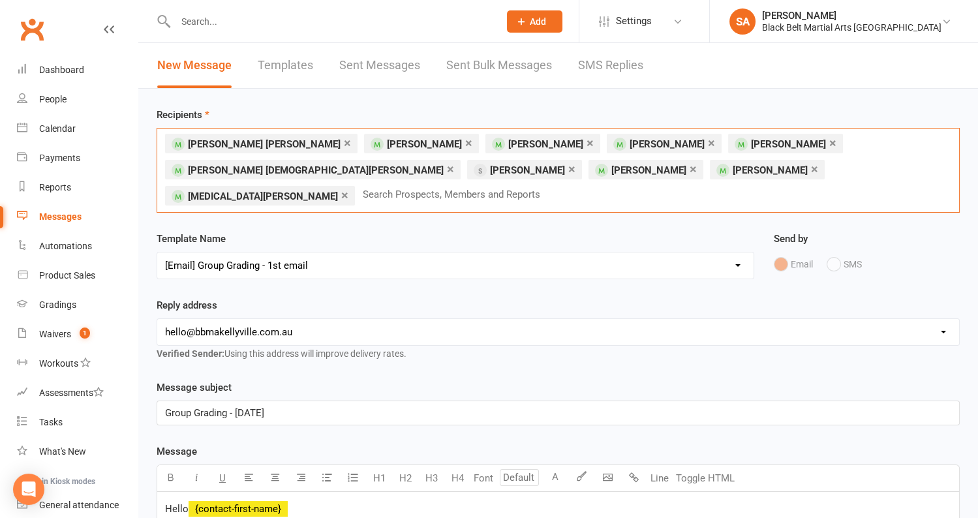
click at [552, 186] on input "text" at bounding box center [456, 194] width 191 height 17
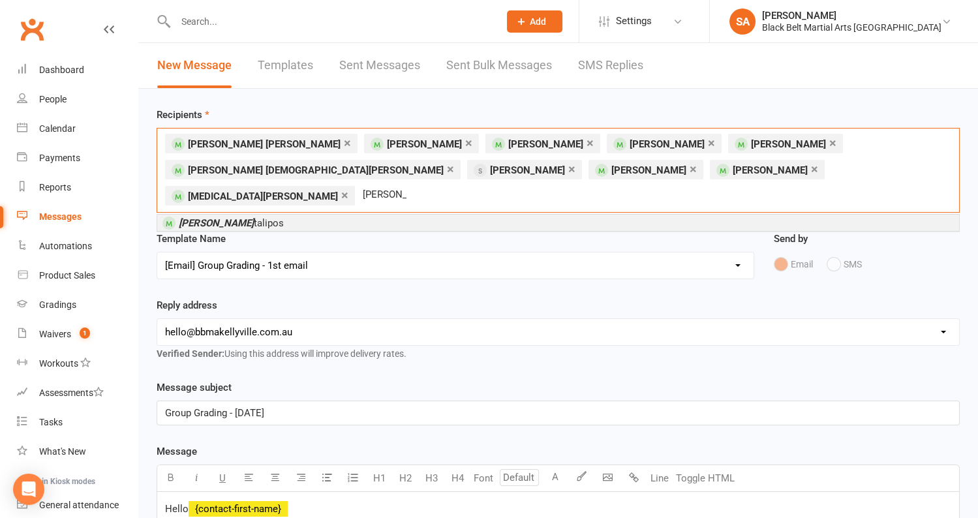
type input "alicia kon"
click at [400, 215] on li "Alicia Kon talipos" at bounding box center [557, 223] width 801 height 16
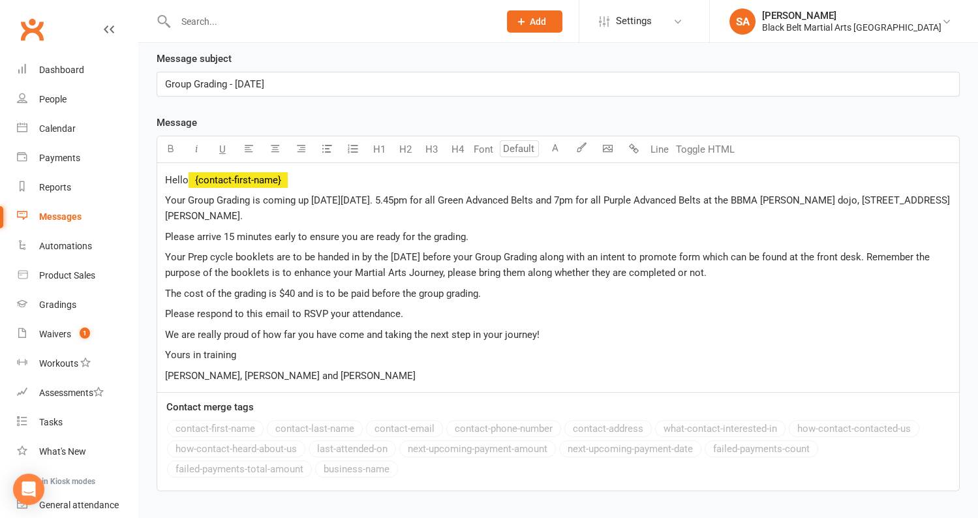
scroll to position [385, 0]
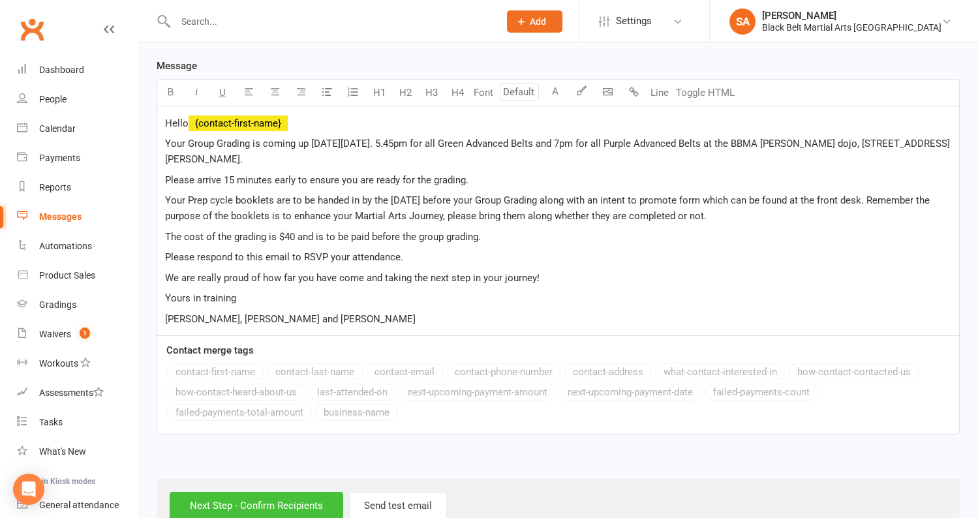
click at [298, 492] on input "Next Step - Confirm Recipients" at bounding box center [256, 505] width 173 height 27
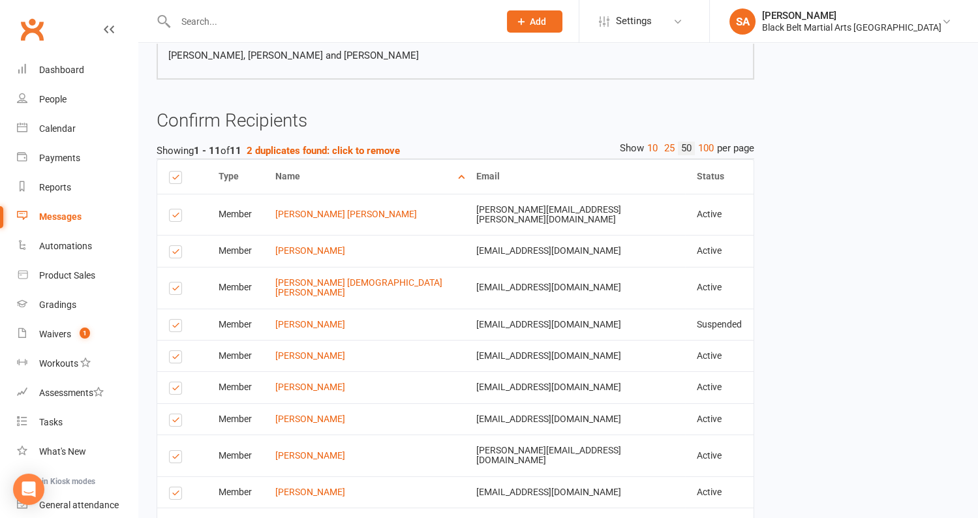
scroll to position [524, 0]
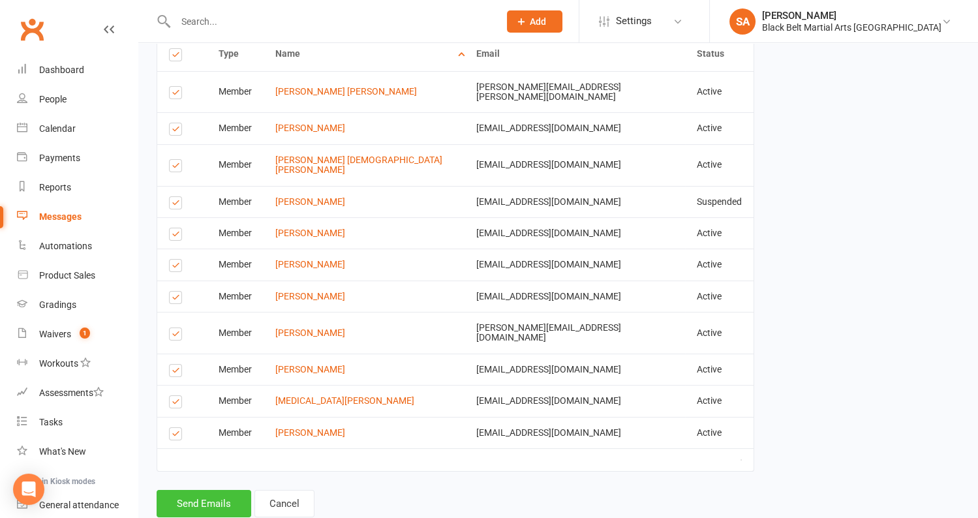
click at [220, 490] on button "Send Emails" at bounding box center [204, 503] width 95 height 27
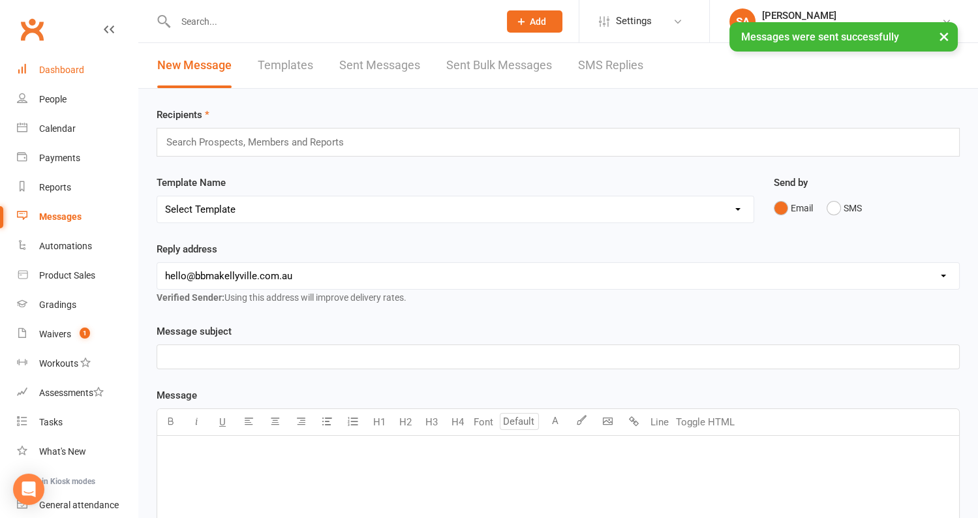
click at [71, 68] on div "Dashboard" at bounding box center [61, 70] width 45 height 10
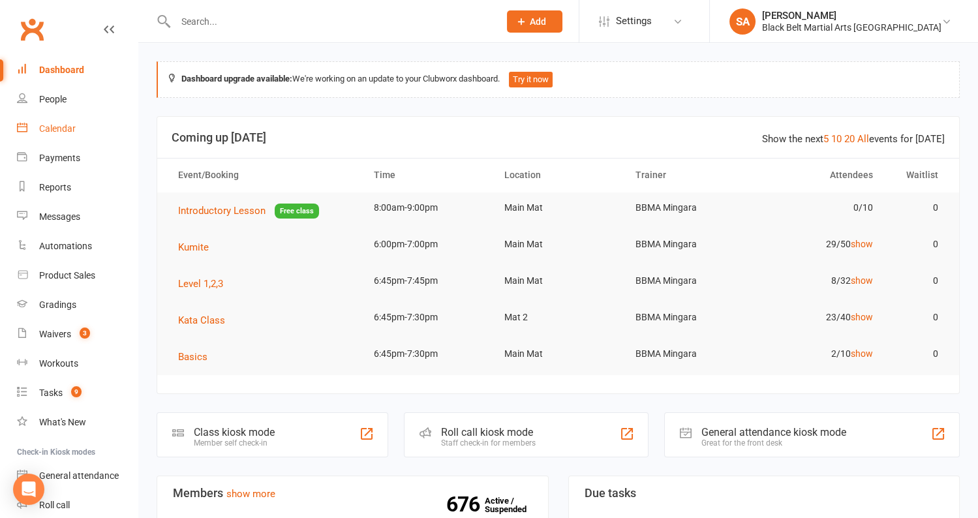
click at [52, 126] on div "Calendar" at bounding box center [57, 128] width 37 height 10
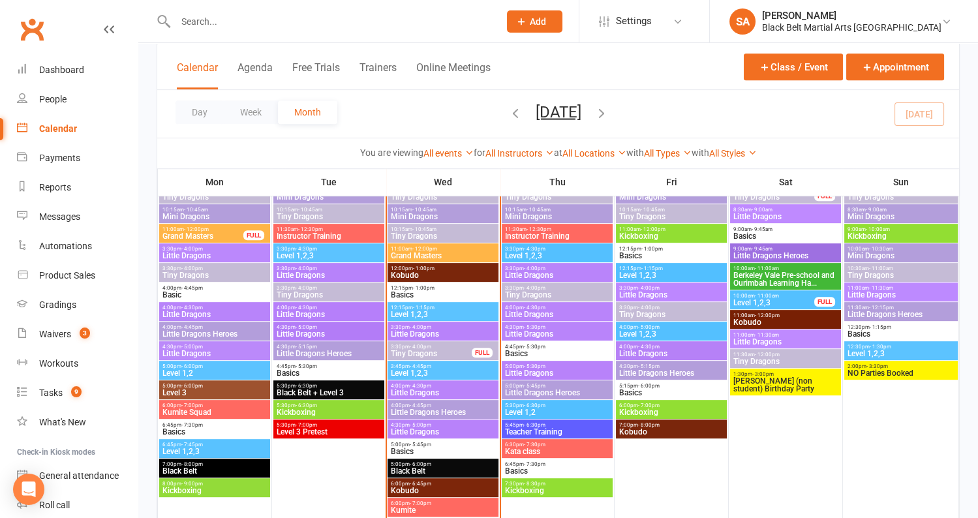
scroll to position [1083, 0]
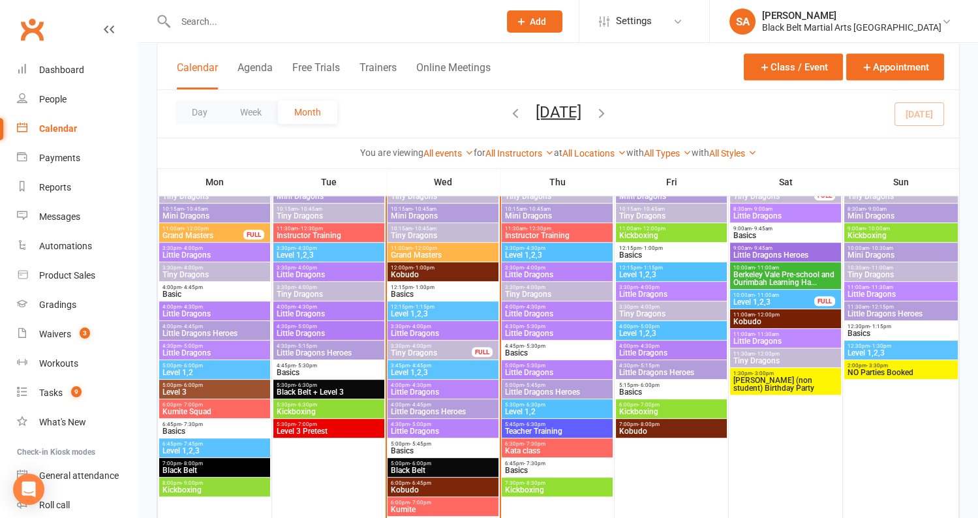
click at [428, 350] on span "Tiny Dragons" at bounding box center [431, 353] width 82 height 8
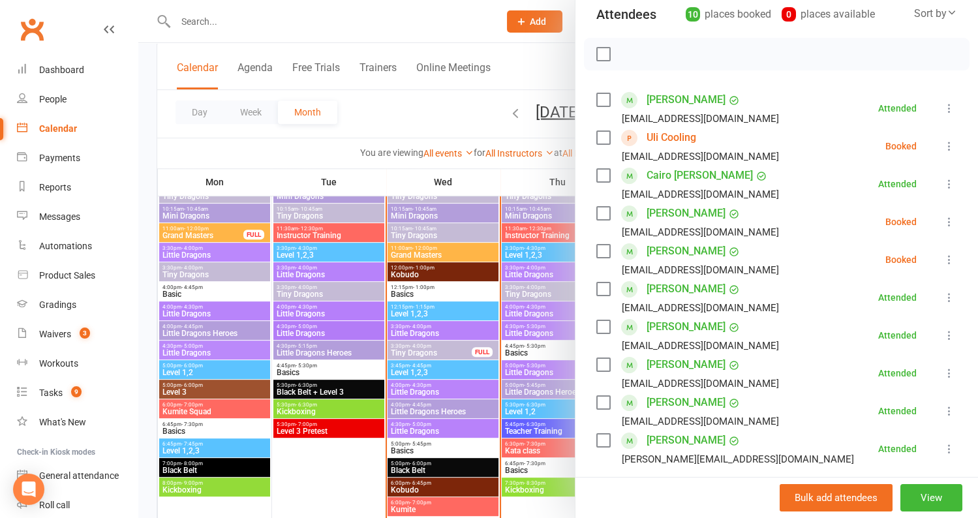
scroll to position [168, 0]
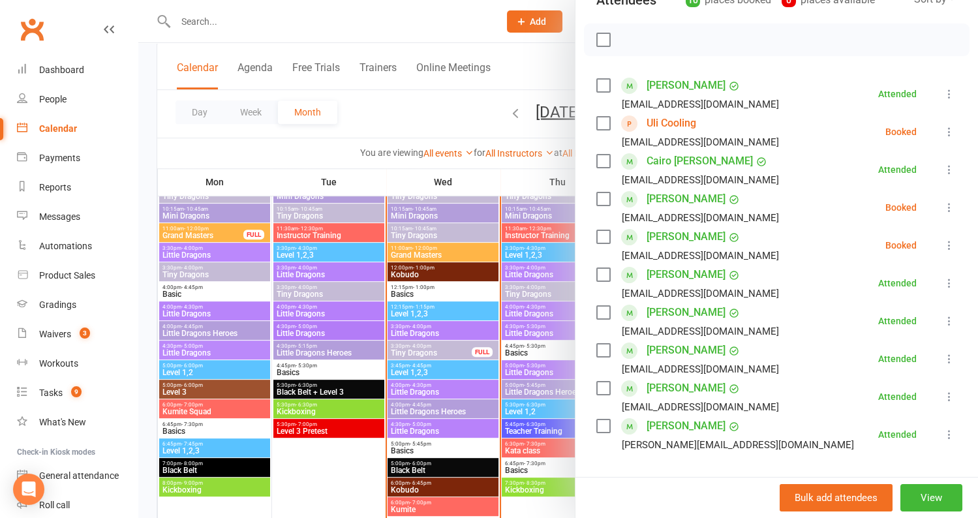
click at [397, 291] on div at bounding box center [557, 259] width 839 height 518
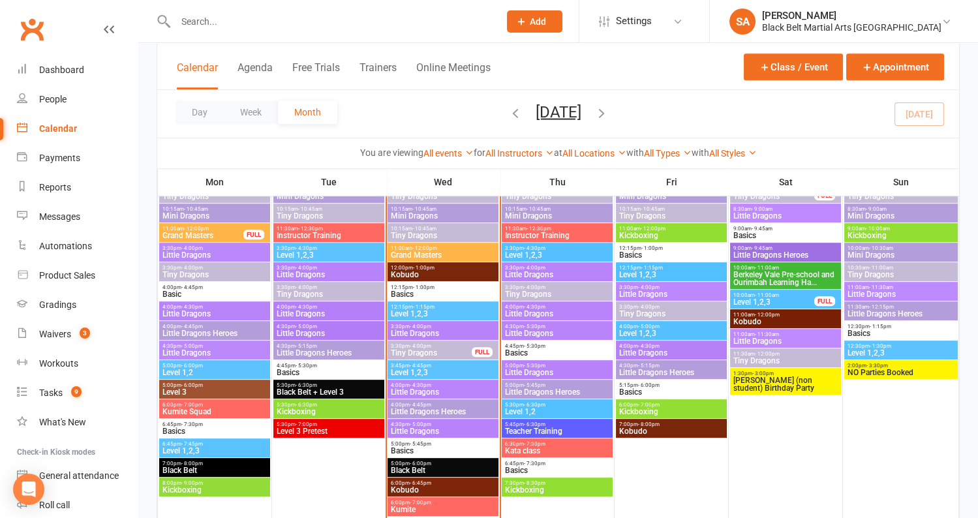
click at [432, 382] on span "4:00pm - 4:30pm" at bounding box center [443, 385] width 106 height 6
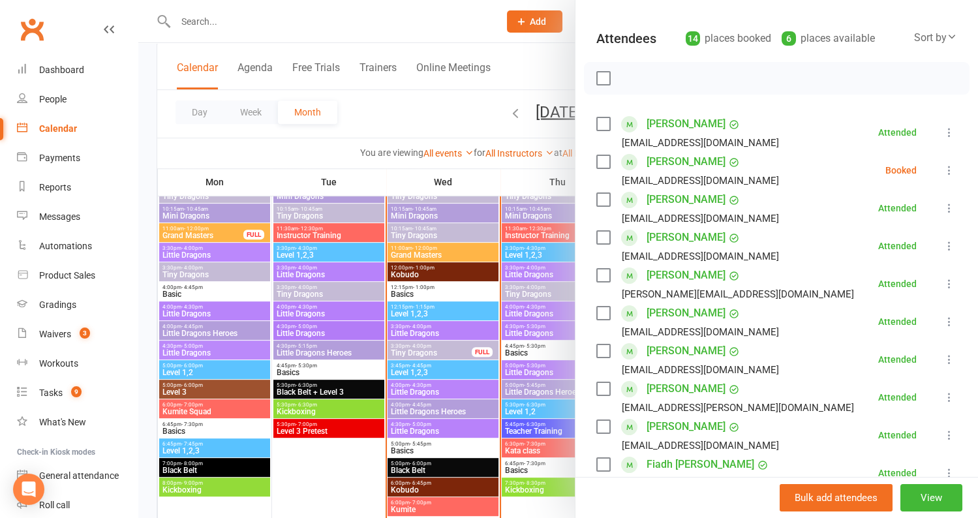
scroll to position [0, 0]
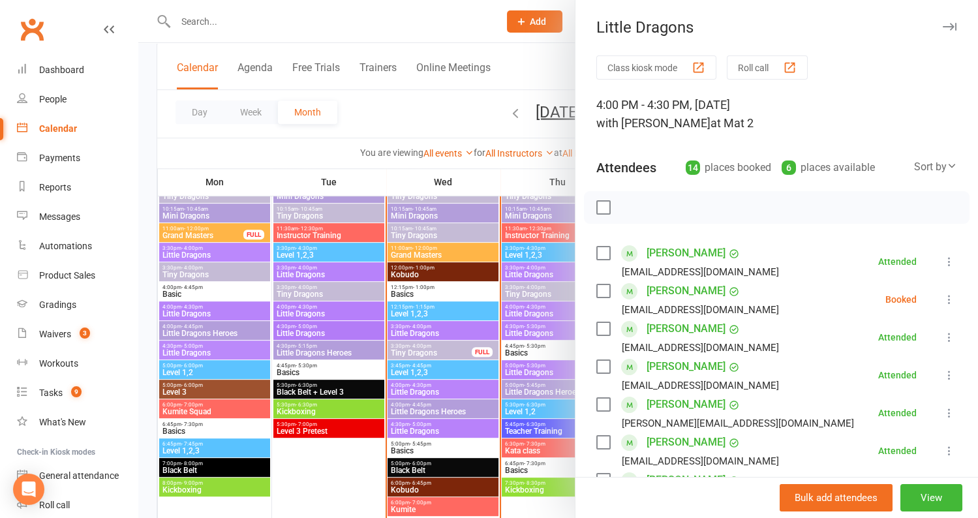
click at [475, 325] on div at bounding box center [557, 259] width 839 height 518
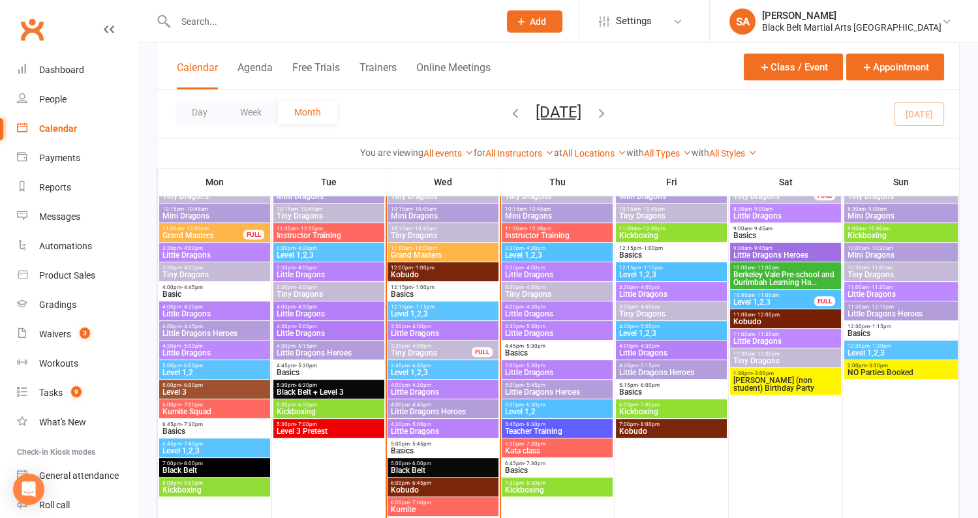
click at [423, 430] on span "Little Dragons" at bounding box center [443, 431] width 106 height 8
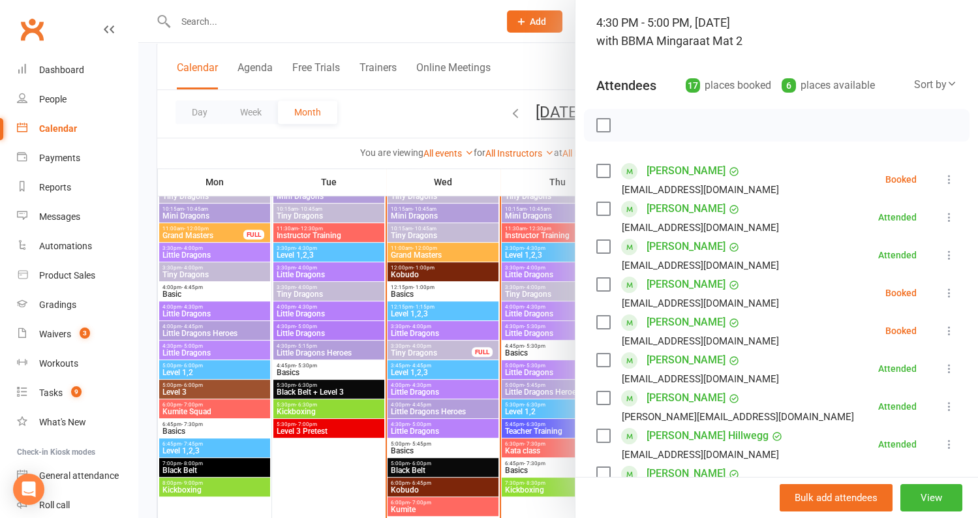
scroll to position [88, 0]
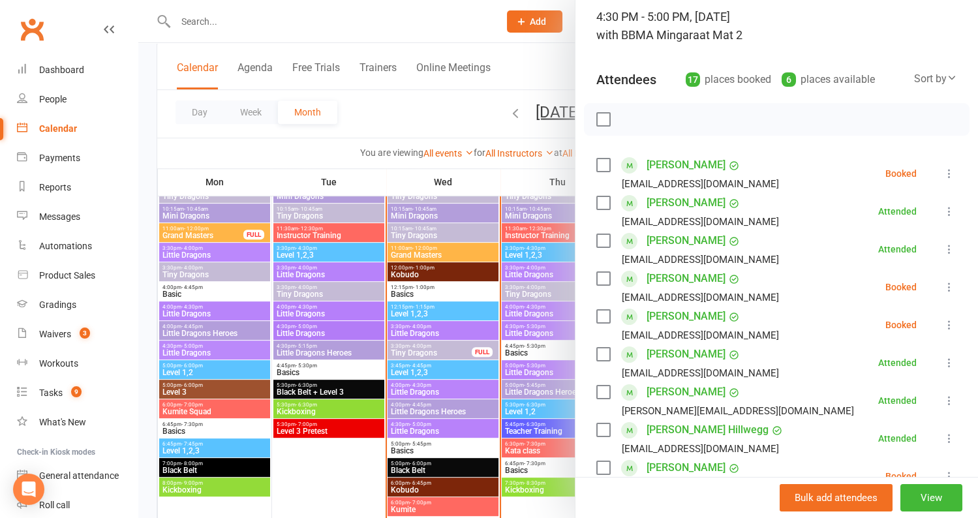
click at [602, 275] on label at bounding box center [602, 278] width 13 height 13
click at [601, 315] on label at bounding box center [602, 316] width 13 height 13
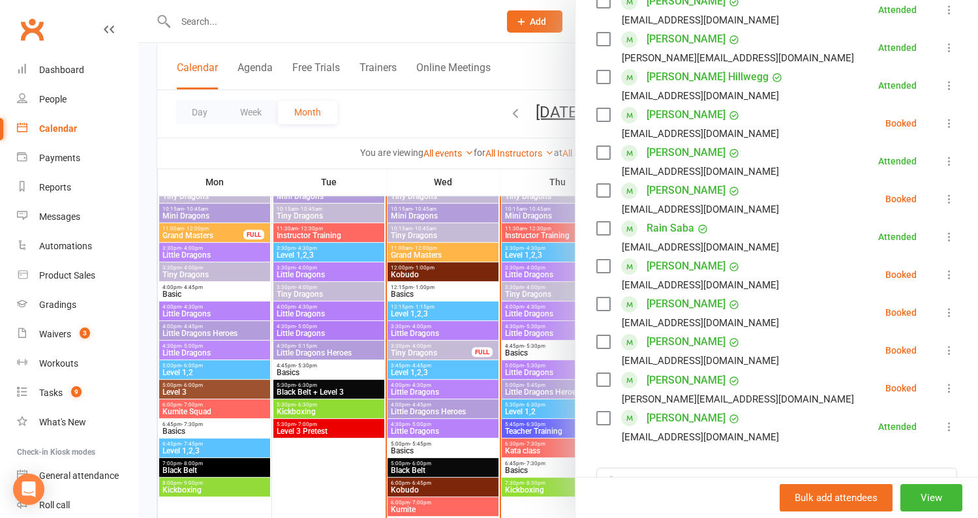
scroll to position [432, 0]
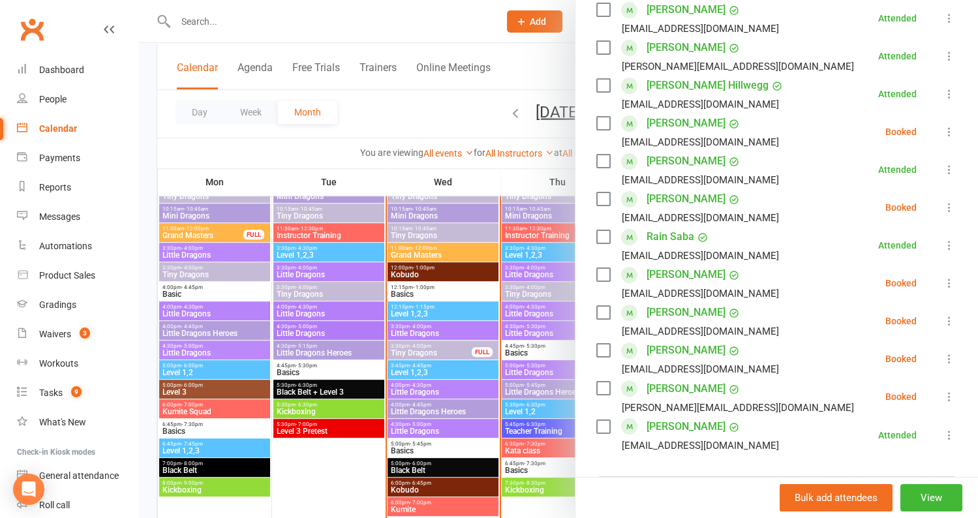
click at [601, 390] on label at bounding box center [602, 387] width 13 height 13
click at [601, 350] on label at bounding box center [602, 350] width 13 height 13
click at [601, 302] on div "[PERSON_NAME] [EMAIL_ADDRESS][DOMAIN_NAME]" at bounding box center [690, 321] width 188 height 38
click at [603, 273] on label at bounding box center [602, 274] width 13 height 13
click at [603, 323] on div "[EMAIL_ADDRESS][DOMAIN_NAME]" at bounding box center [690, 331] width 188 height 17
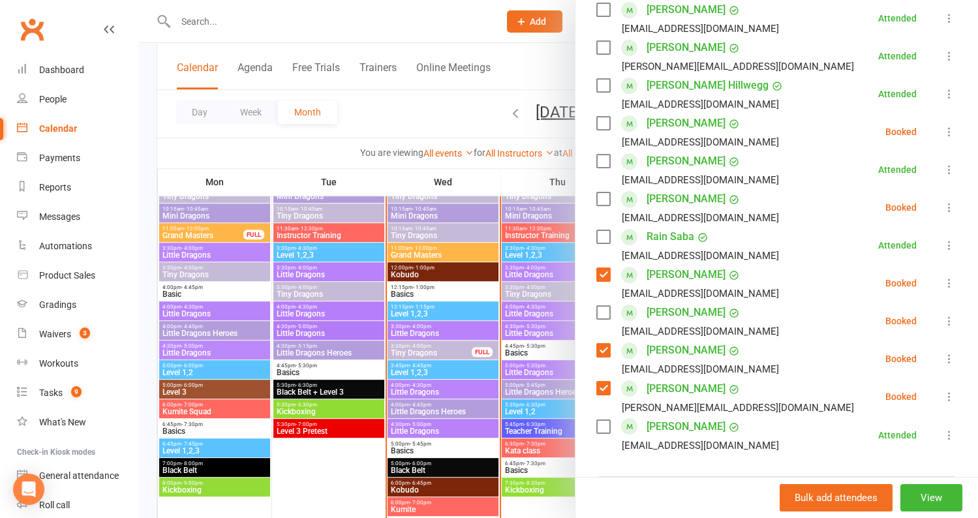
click at [602, 314] on label at bounding box center [602, 312] width 13 height 13
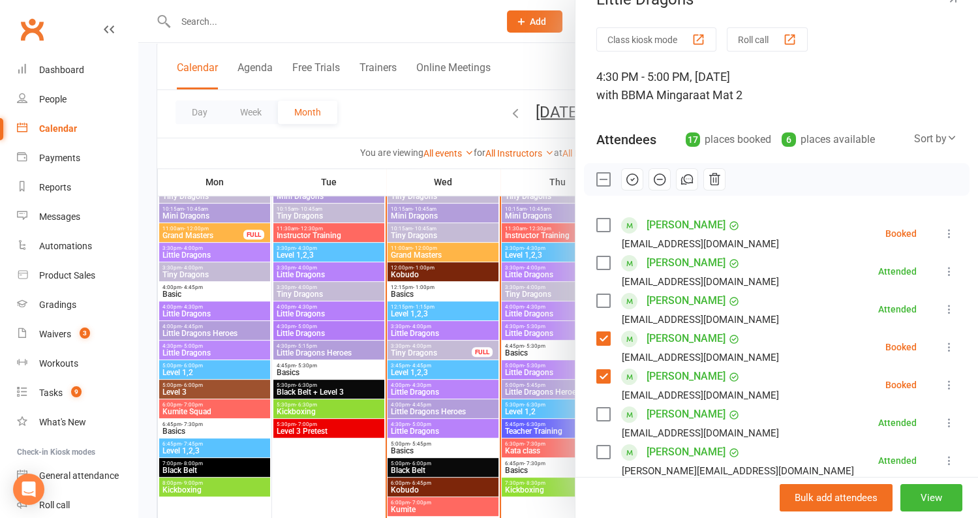
scroll to position [0, 0]
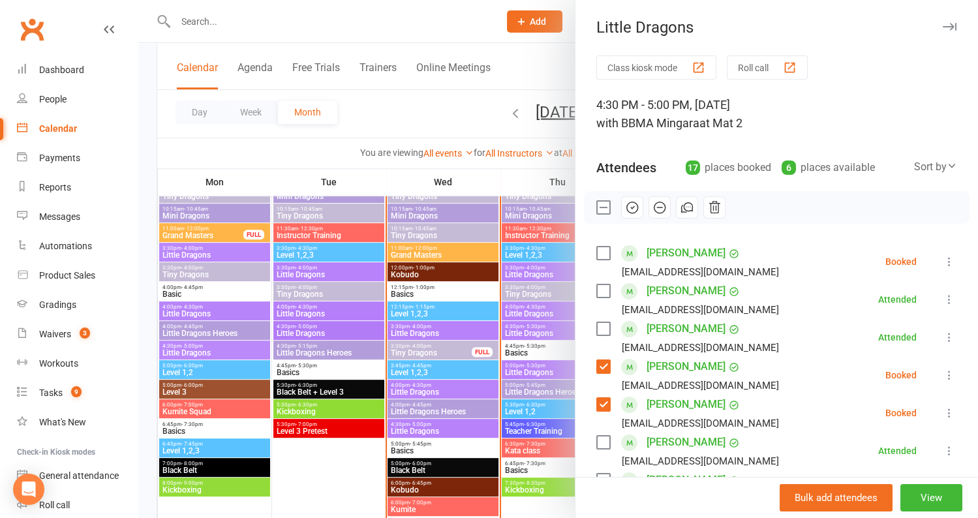
click at [631, 203] on icon "button" at bounding box center [632, 207] width 14 height 14
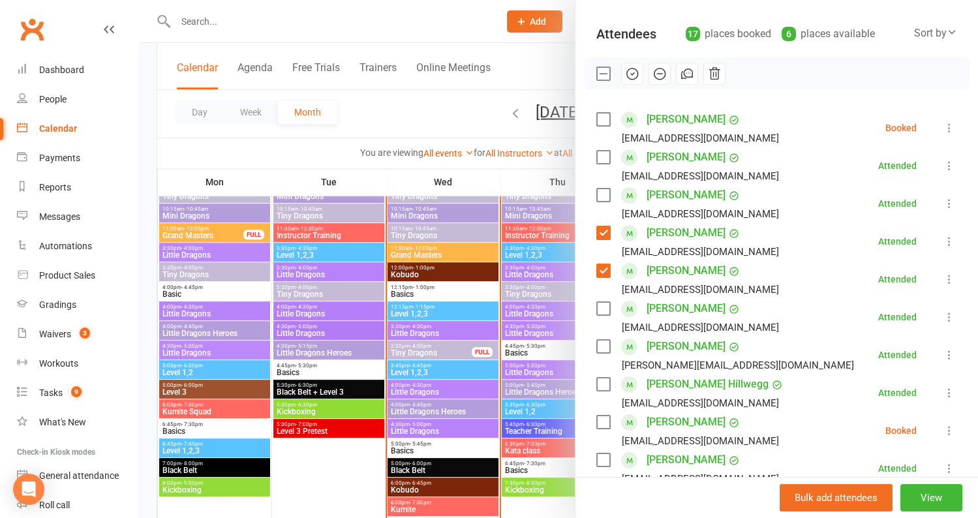
scroll to position [145, 0]
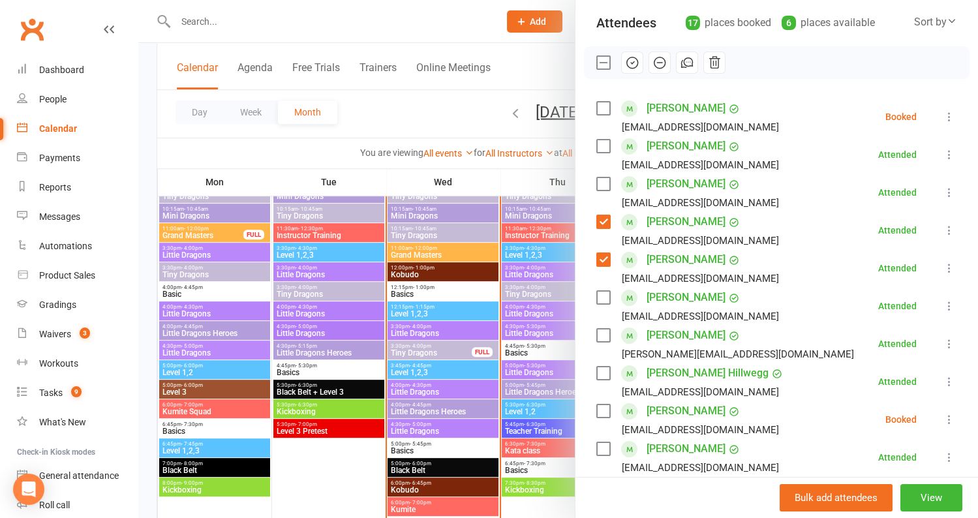
click at [600, 56] on label at bounding box center [602, 62] width 13 height 13
click at [601, 94] on div "Class kiosk mode Roll call 4:30 PM - 5:00 PM, [DATE] with BBMA Mingara at Mat 2…" at bounding box center [776, 443] width 402 height 1065
click at [601, 105] on label at bounding box center [602, 108] width 13 height 13
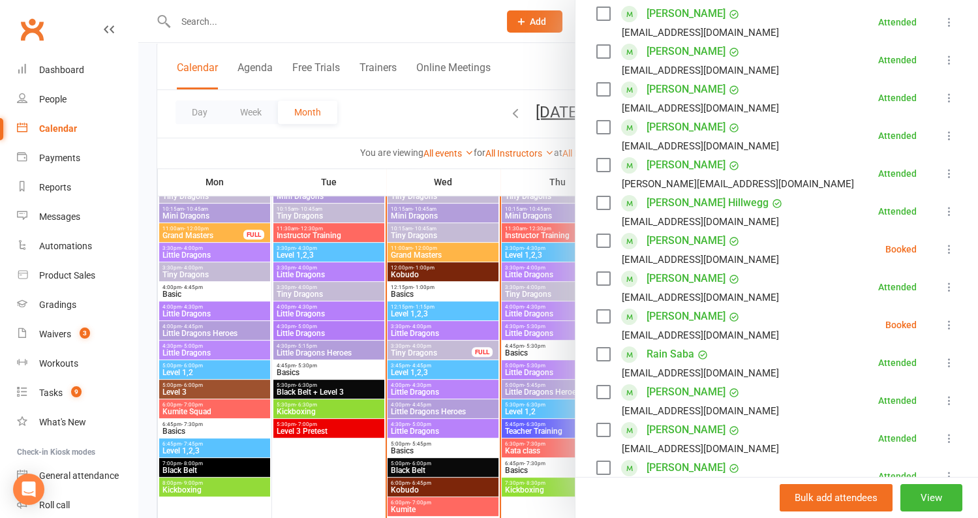
scroll to position [330, 0]
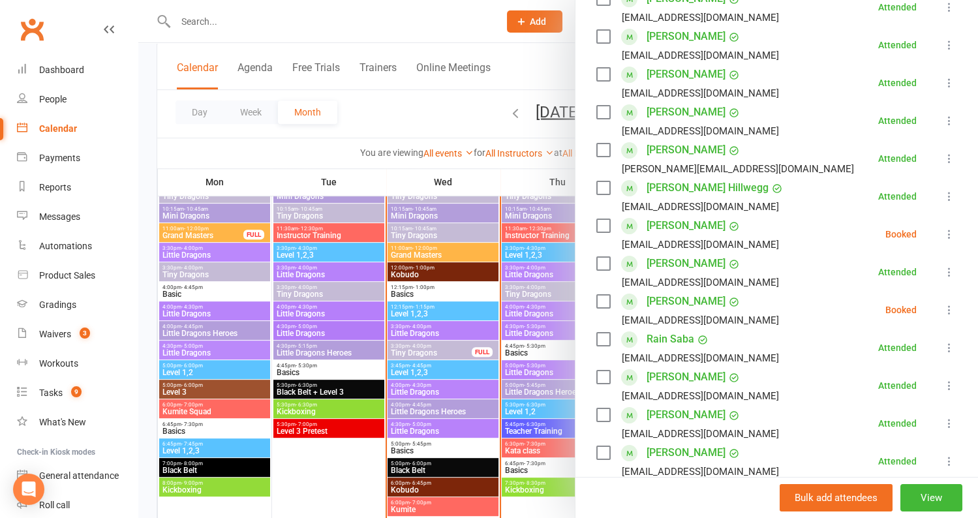
click at [600, 226] on label at bounding box center [602, 225] width 13 height 13
click at [601, 299] on label at bounding box center [602, 301] width 13 height 13
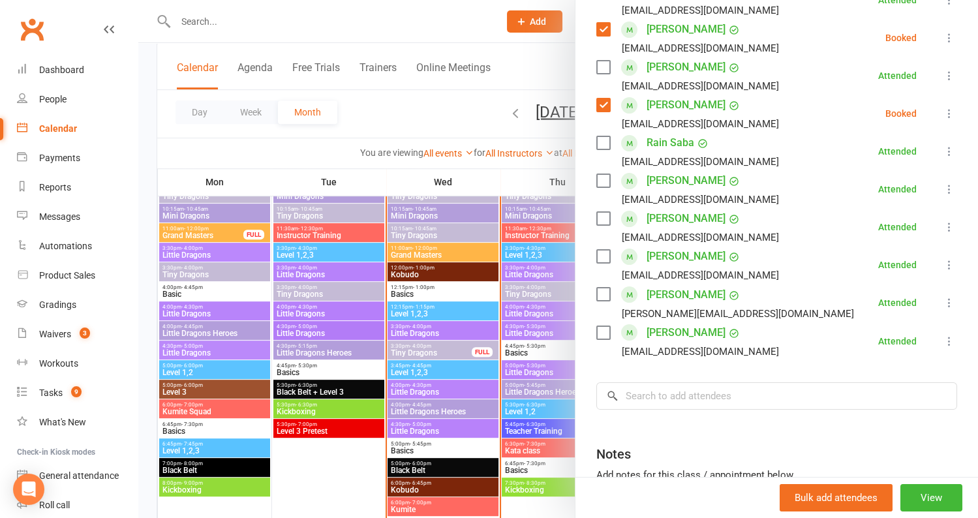
scroll to position [0, 0]
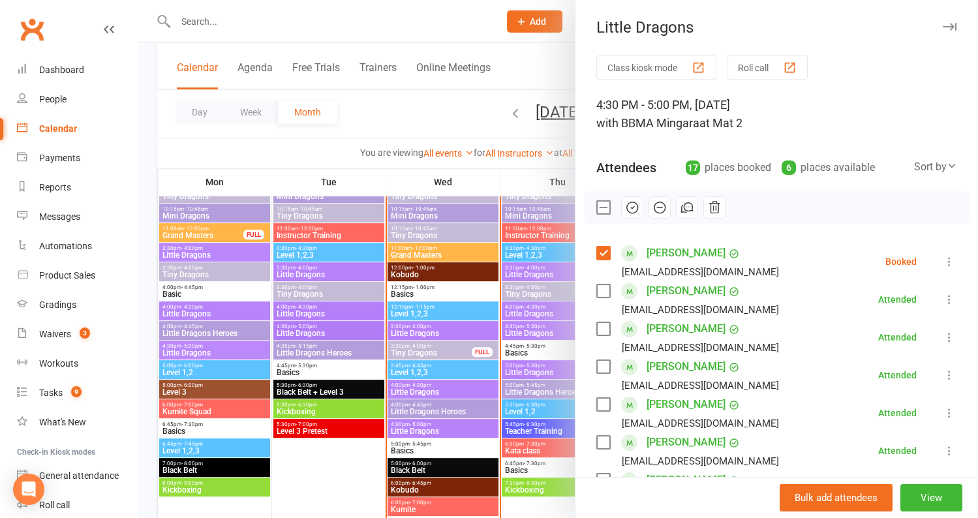
click at [659, 205] on icon "button" at bounding box center [659, 207] width 14 height 14
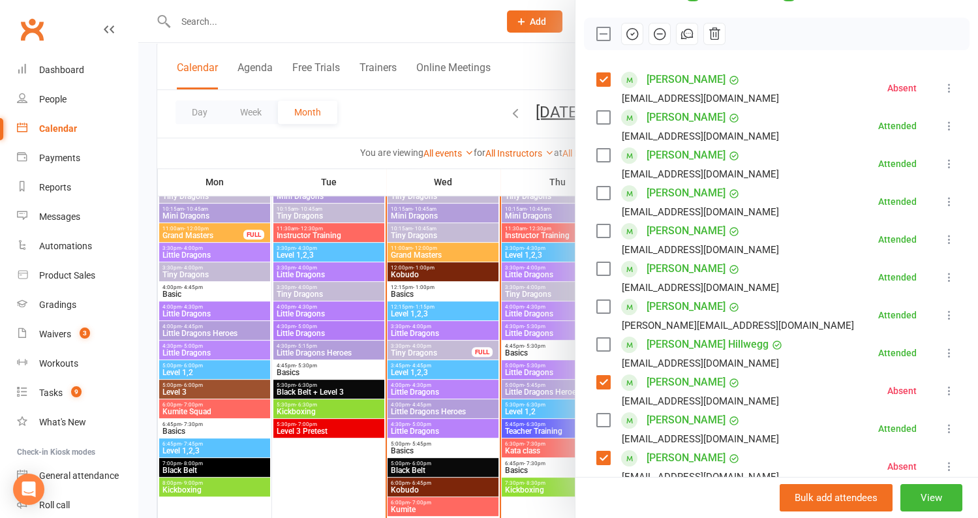
scroll to position [235, 0]
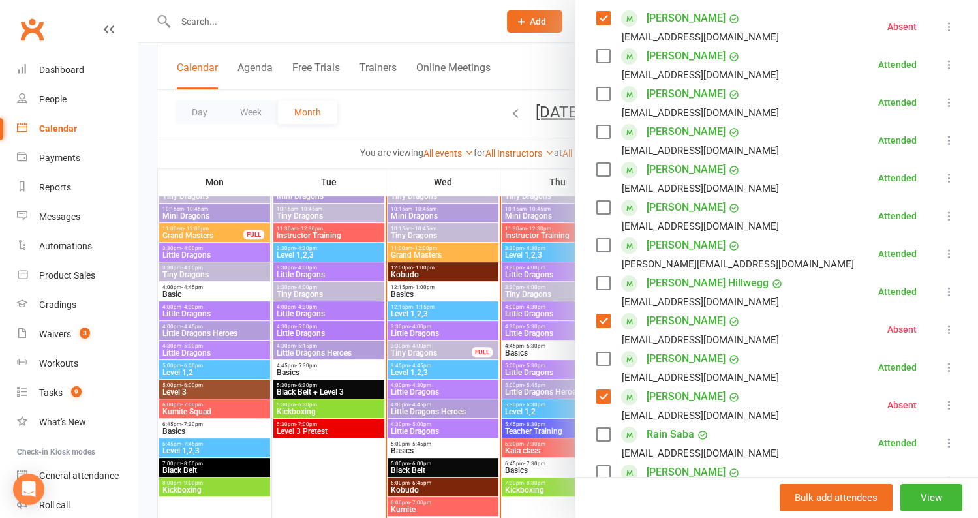
click at [448, 333] on div at bounding box center [557, 259] width 839 height 518
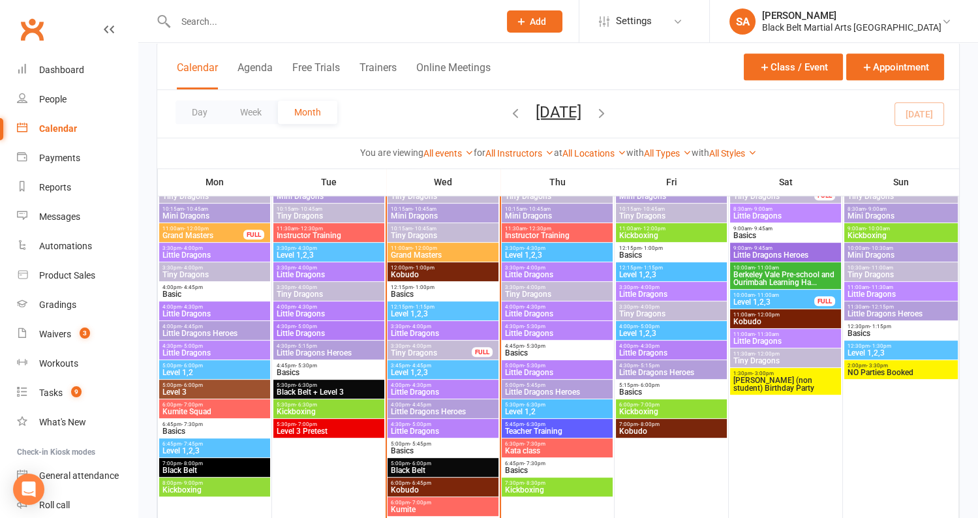
click at [424, 388] on span "Little Dragons" at bounding box center [443, 392] width 106 height 8
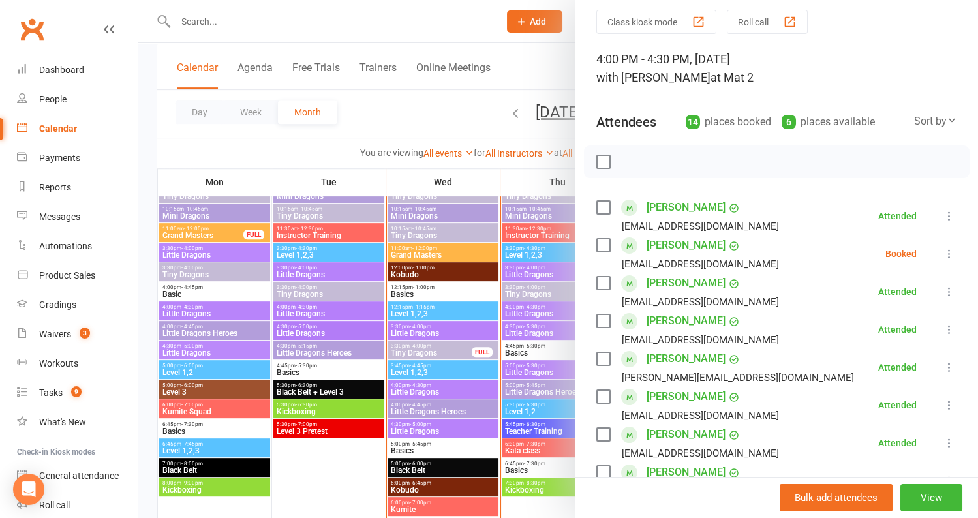
scroll to position [0, 0]
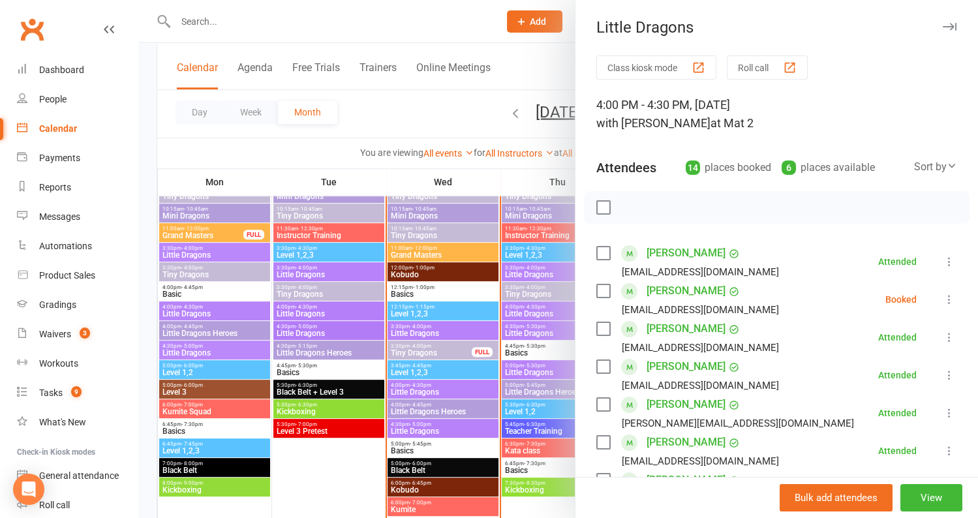
click at [540, 271] on div at bounding box center [557, 259] width 839 height 518
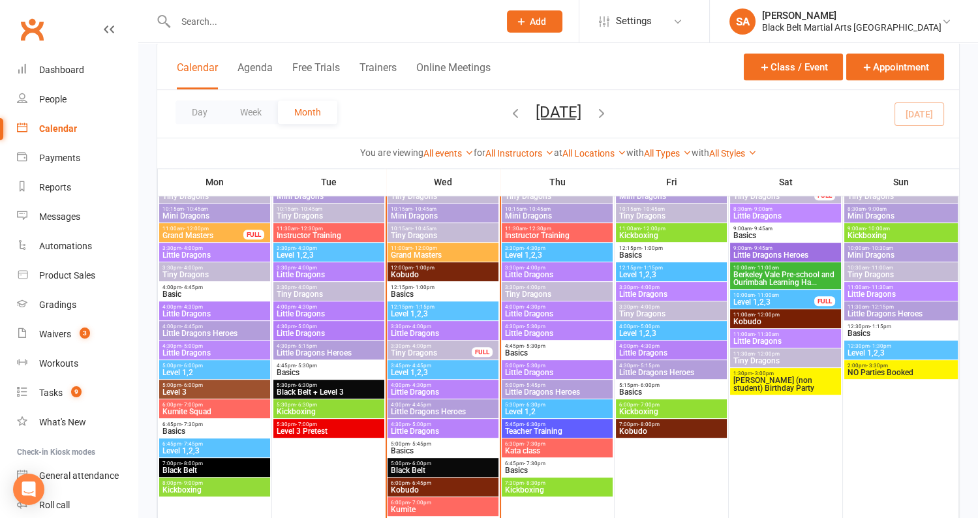
click at [434, 353] on span "Tiny Dragons" at bounding box center [431, 353] width 82 height 8
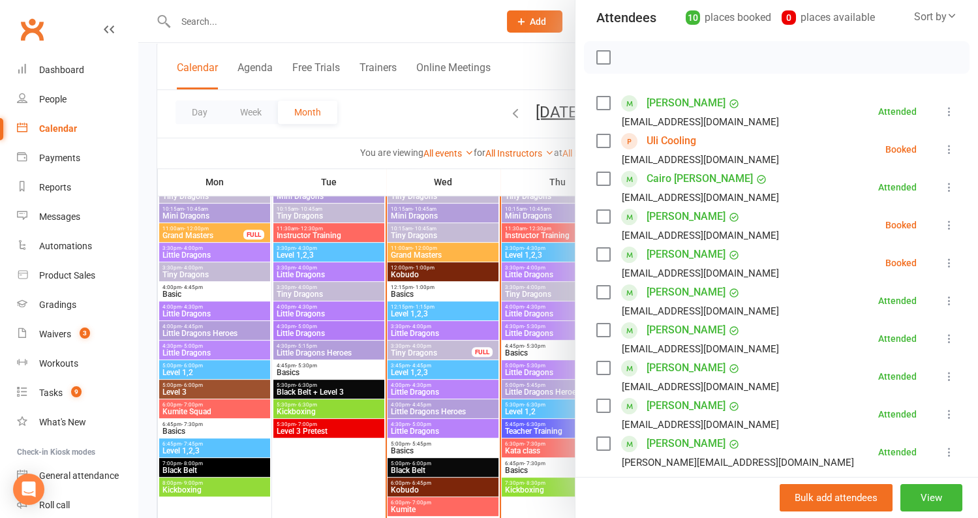
scroll to position [149, 0]
click at [438, 280] on div at bounding box center [557, 259] width 839 height 518
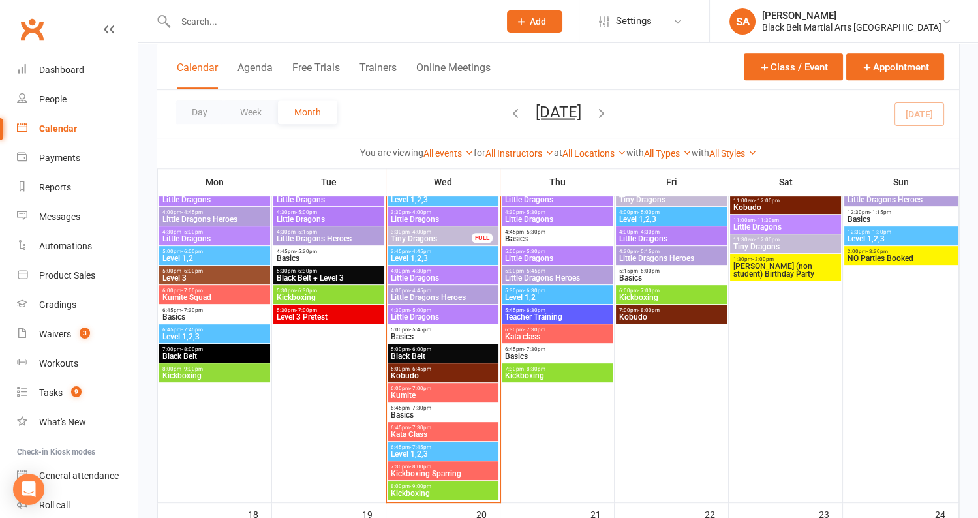
scroll to position [1189, 0]
